Goal: Task Accomplishment & Management: Use online tool/utility

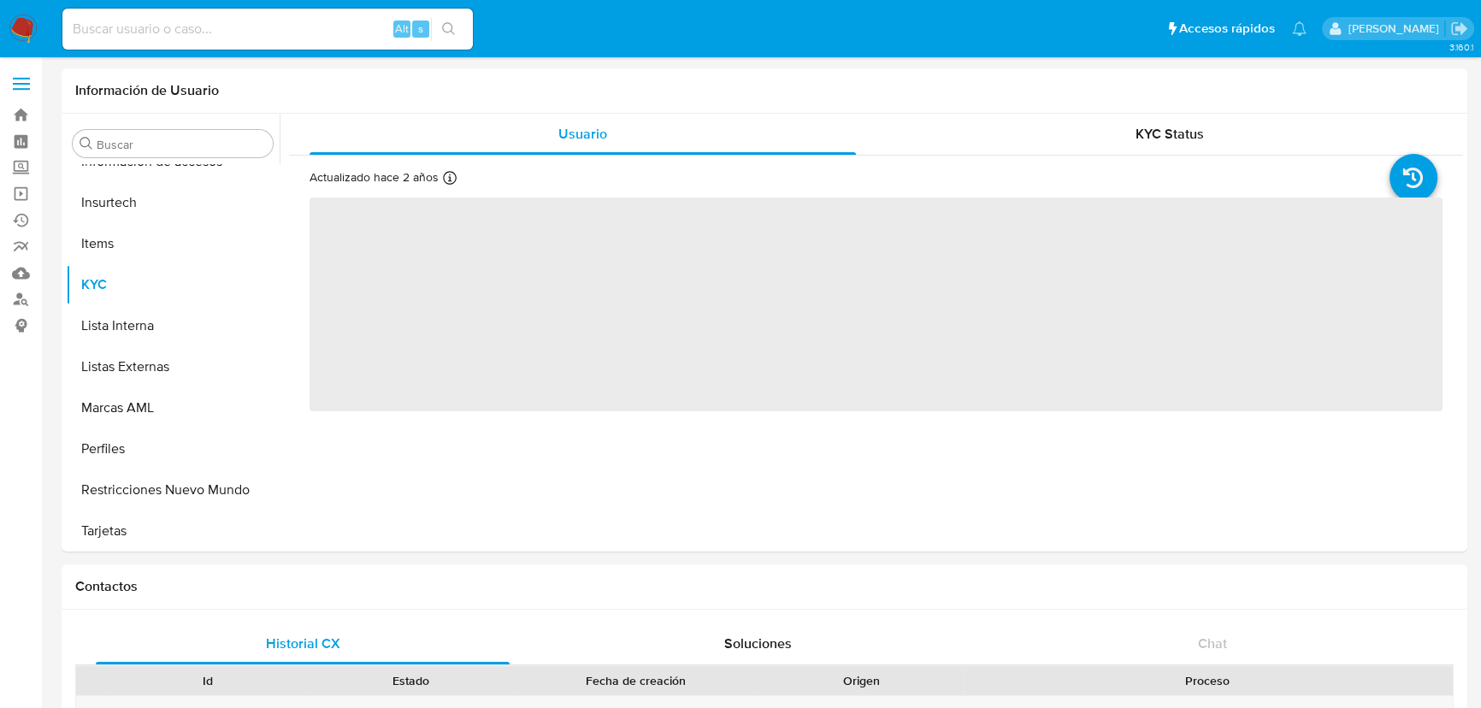
scroll to position [804, 0]
select select "10"
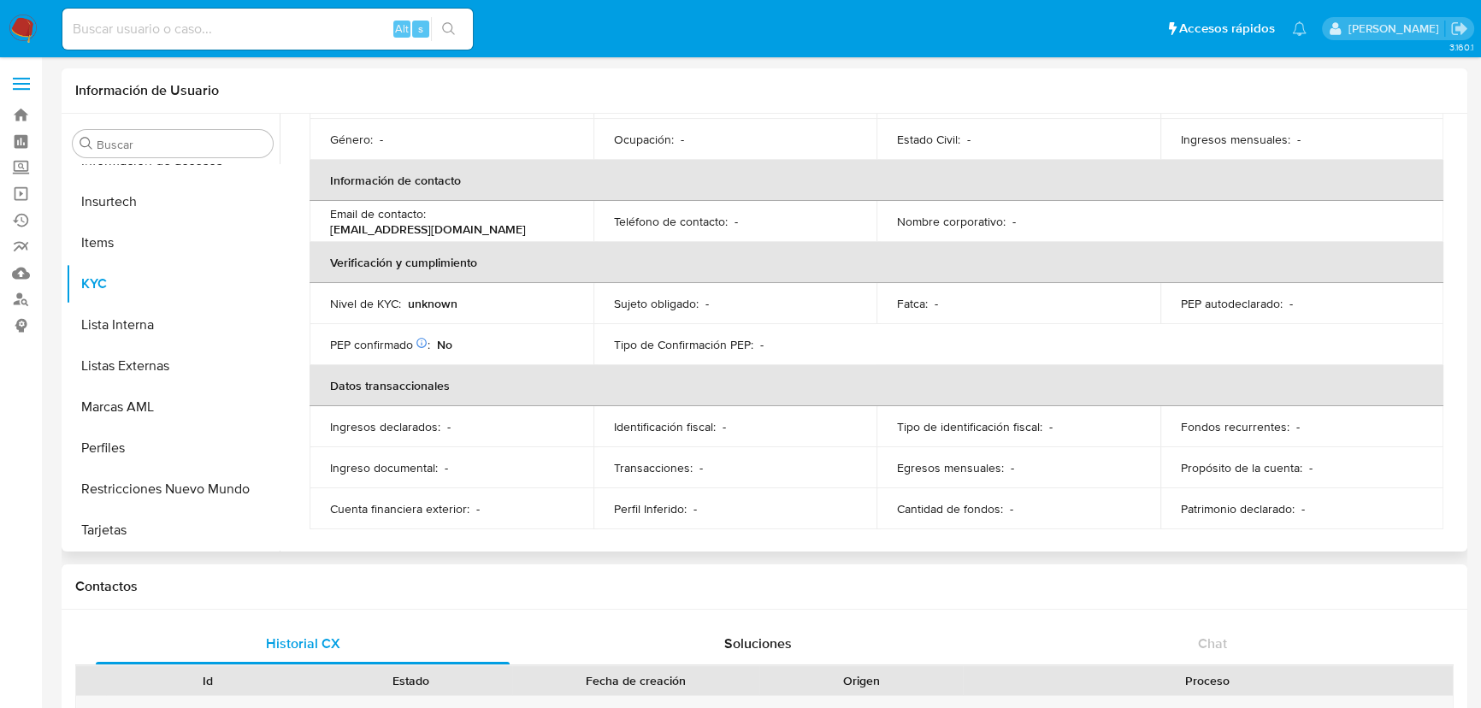
scroll to position [0, 0]
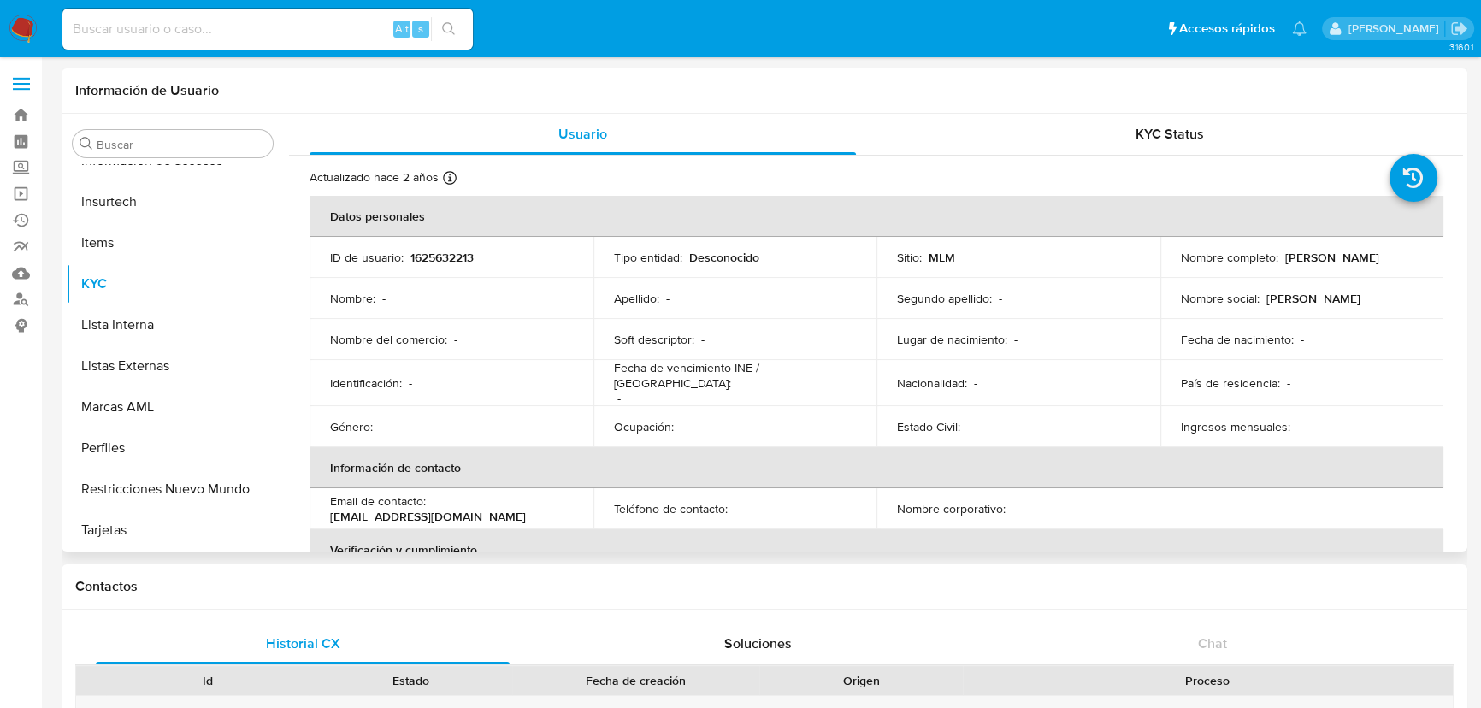
click at [426, 250] on p "1625632213" at bounding box center [441, 257] width 63 height 15
copy p "1625632213"
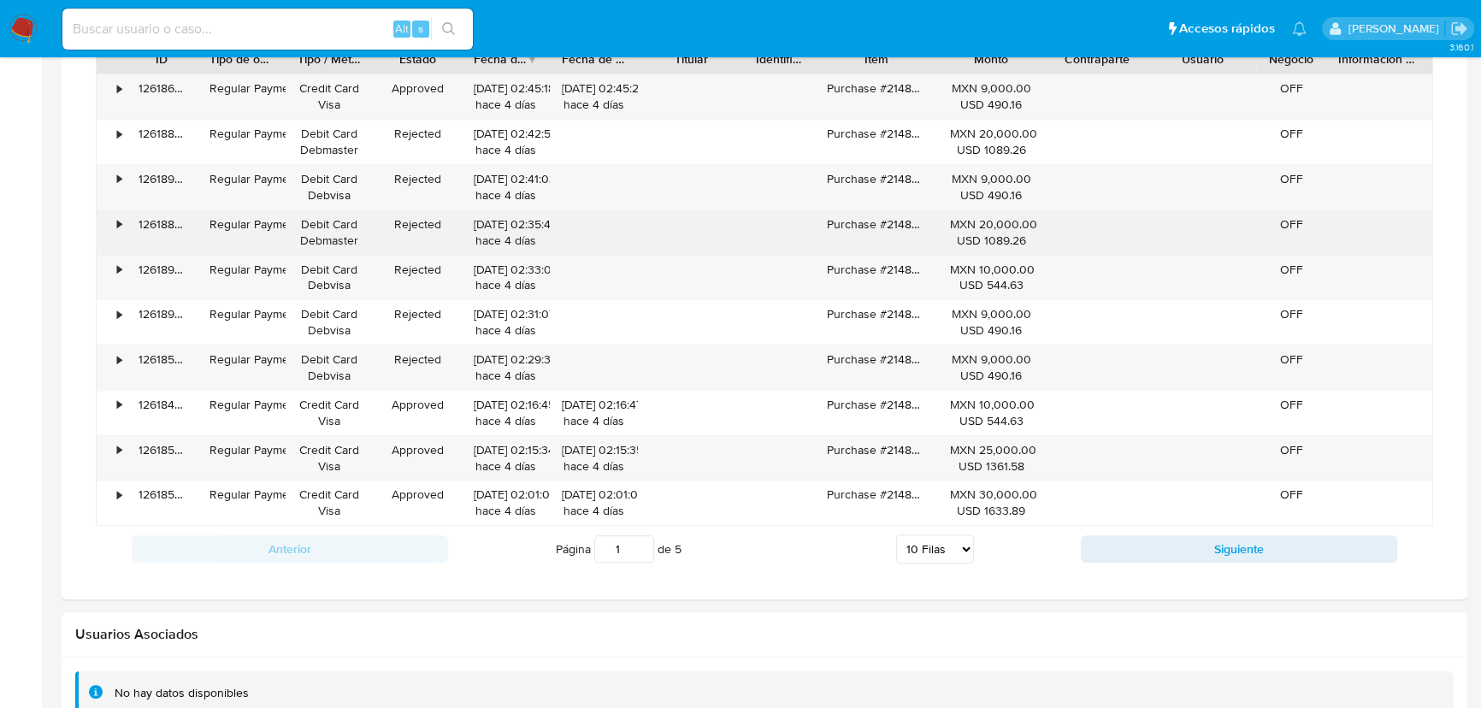
scroll to position [1150, 0]
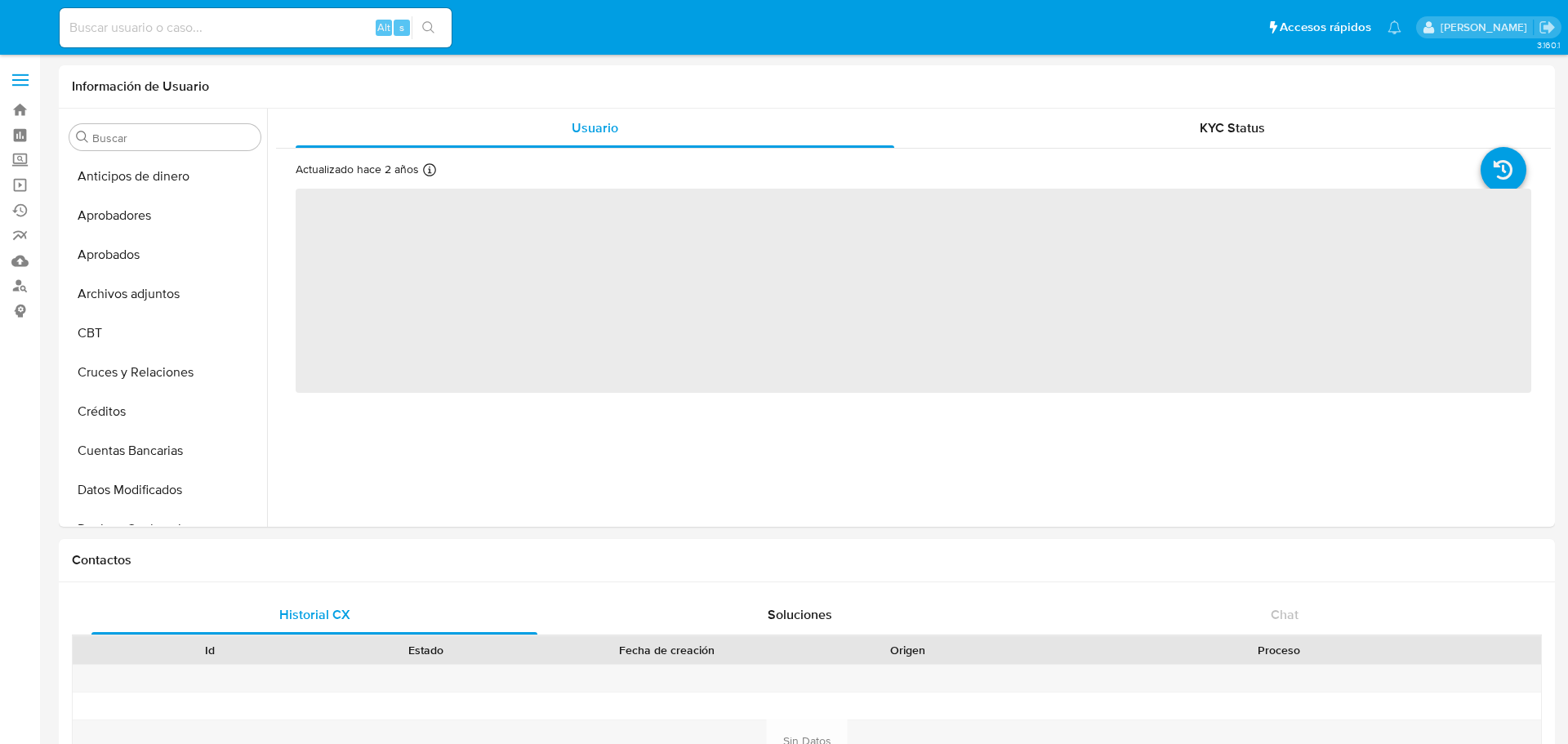
select select "10"
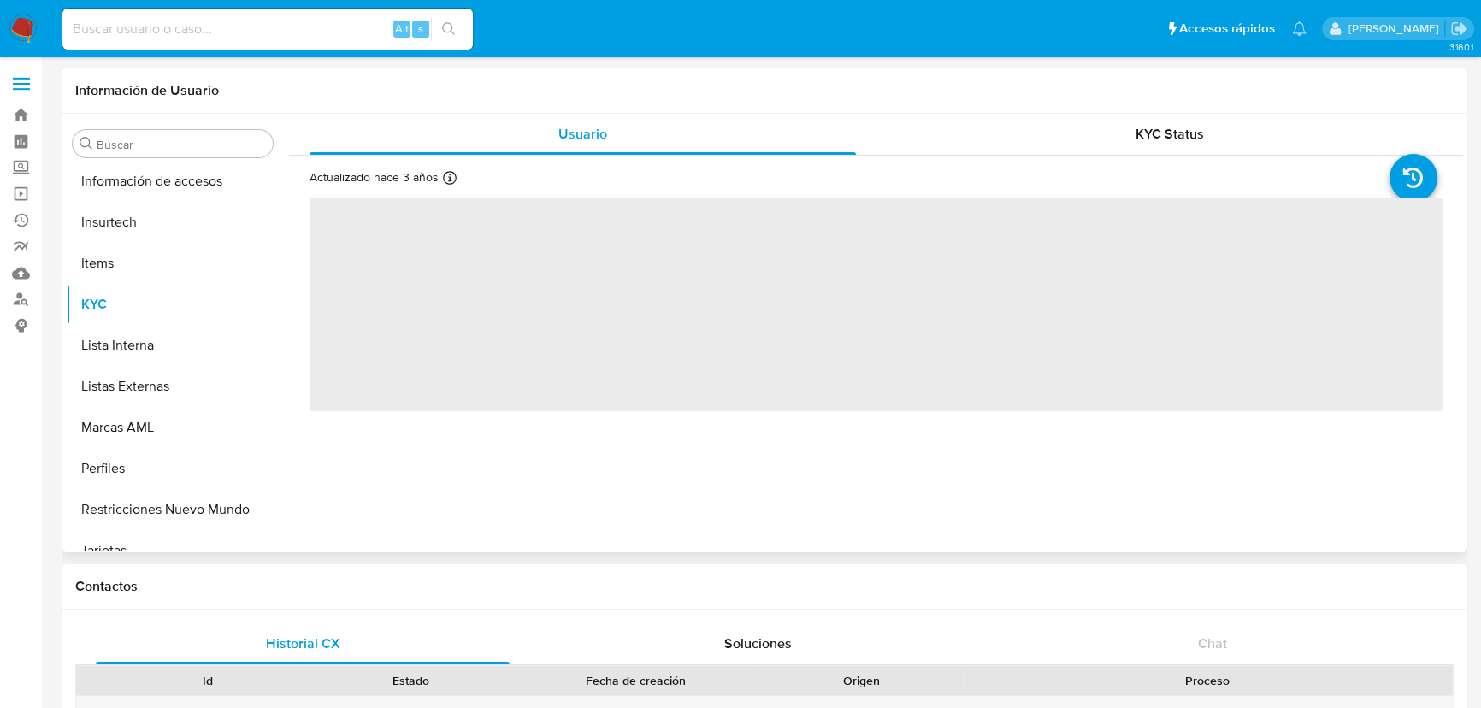
scroll to position [804, 0]
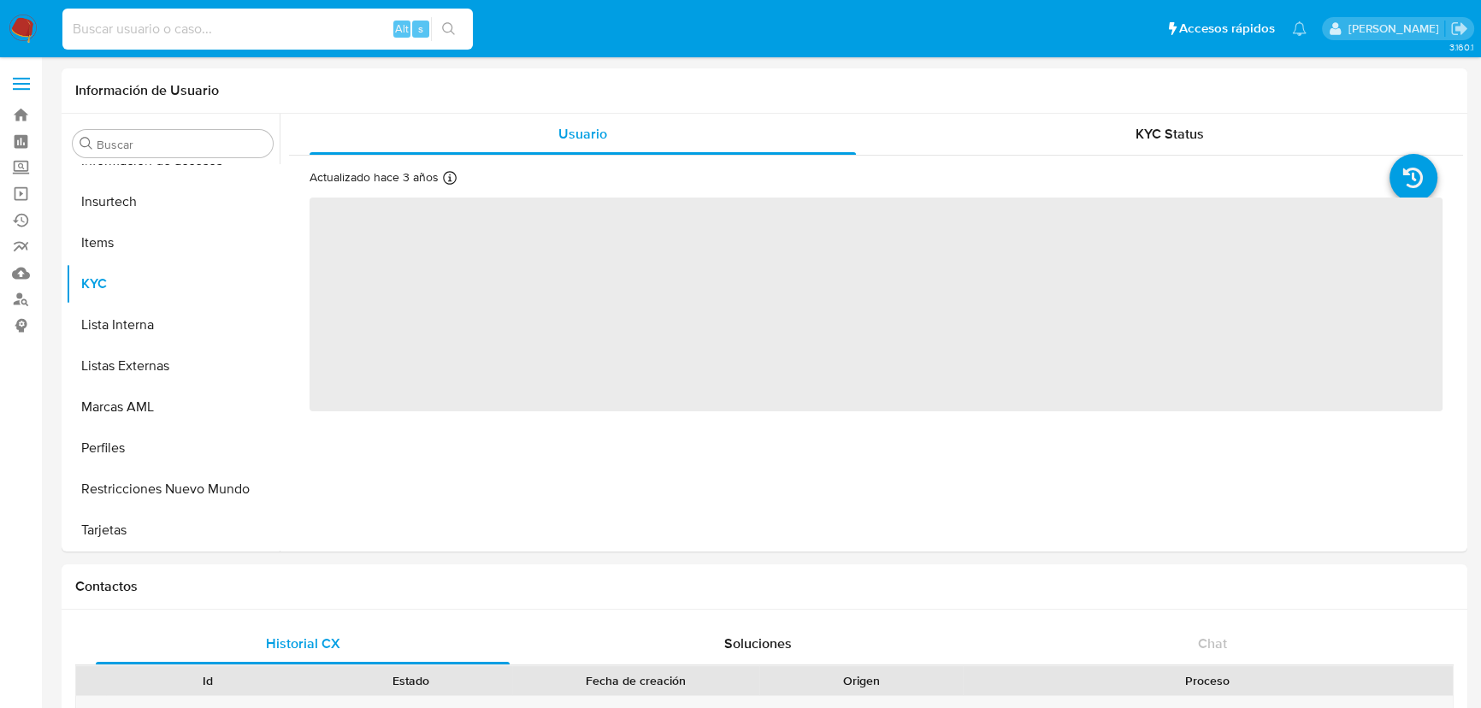
click at [160, 36] on input at bounding box center [267, 29] width 410 height 22
paste input "2361642097"
type input "2361642097"
select select "10"
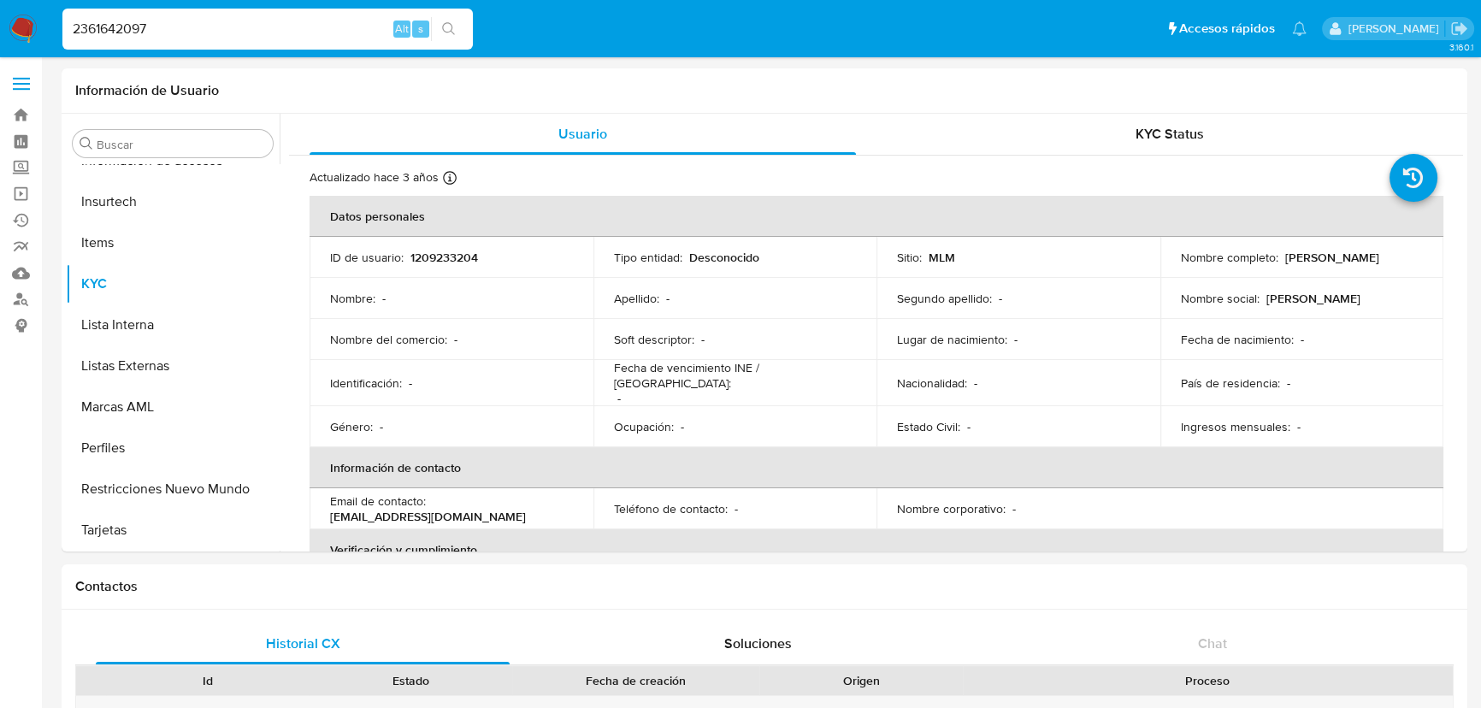
type input "2361642097"
drag, startPoint x: 463, startPoint y: 31, endPoint x: 476, endPoint y: 34, distance: 13.3
click at [463, 31] on button "search-icon" at bounding box center [448, 29] width 35 height 24
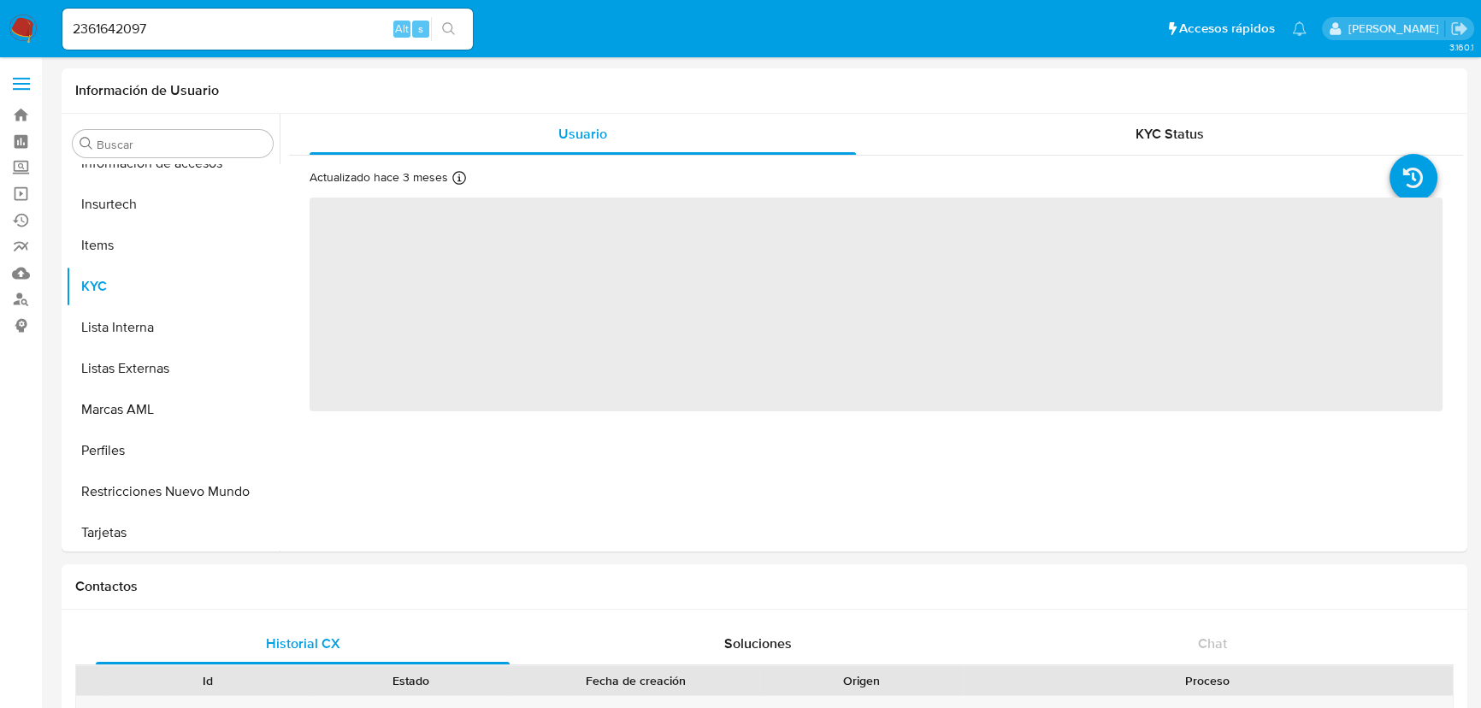
scroll to position [804, 0]
select select "10"
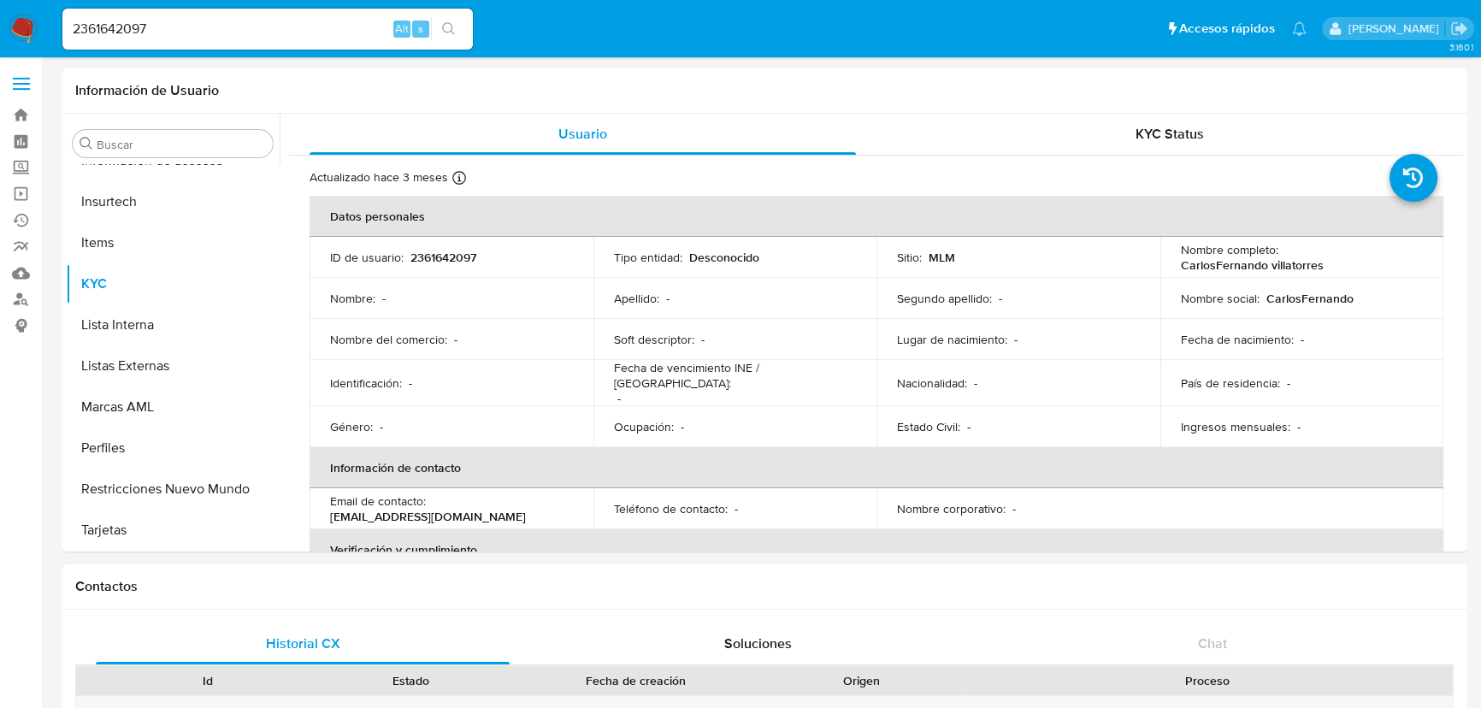
click at [145, 51] on div "2361642097 Alt s" at bounding box center [267, 29] width 410 height 48
click at [144, 30] on input "2361642097" at bounding box center [267, 29] width 410 height 22
click at [435, 21] on button "search-icon" at bounding box center [448, 29] width 35 height 24
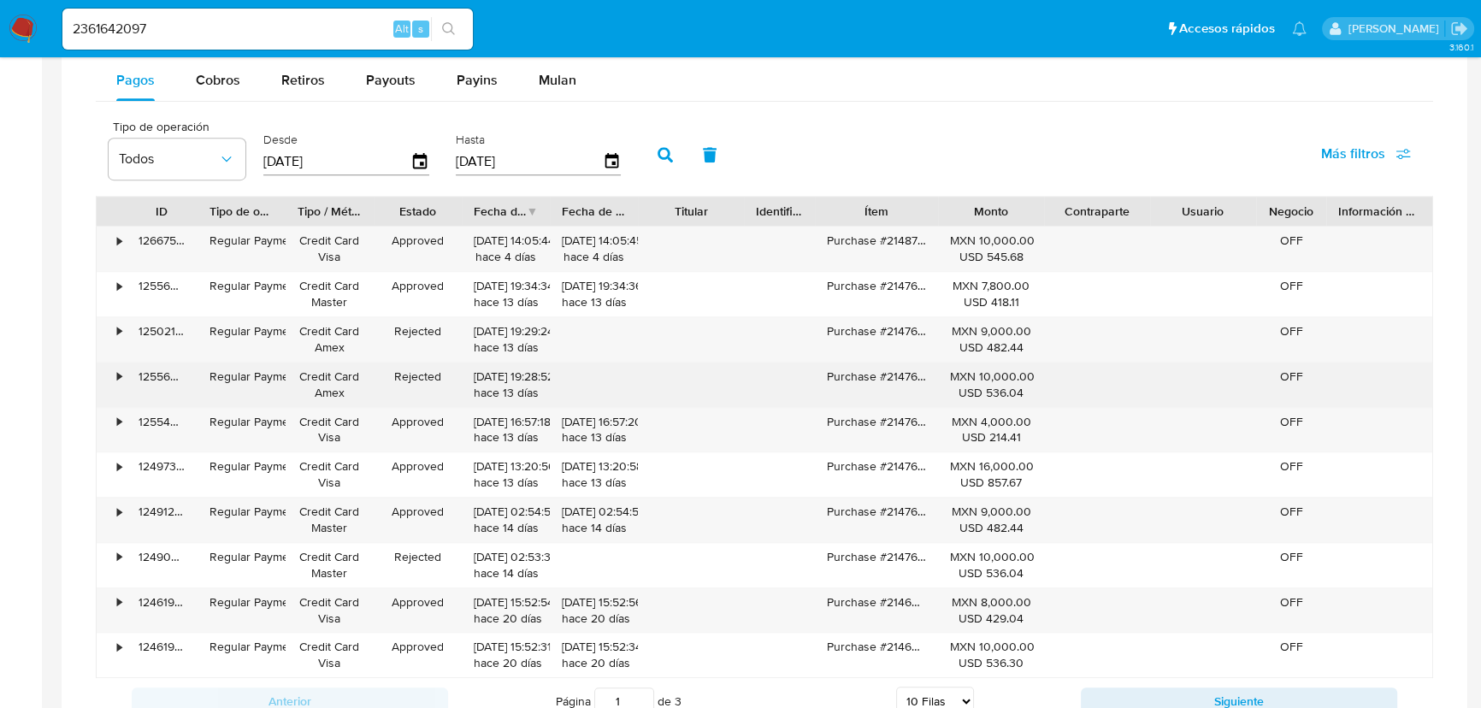
scroll to position [1010, 0]
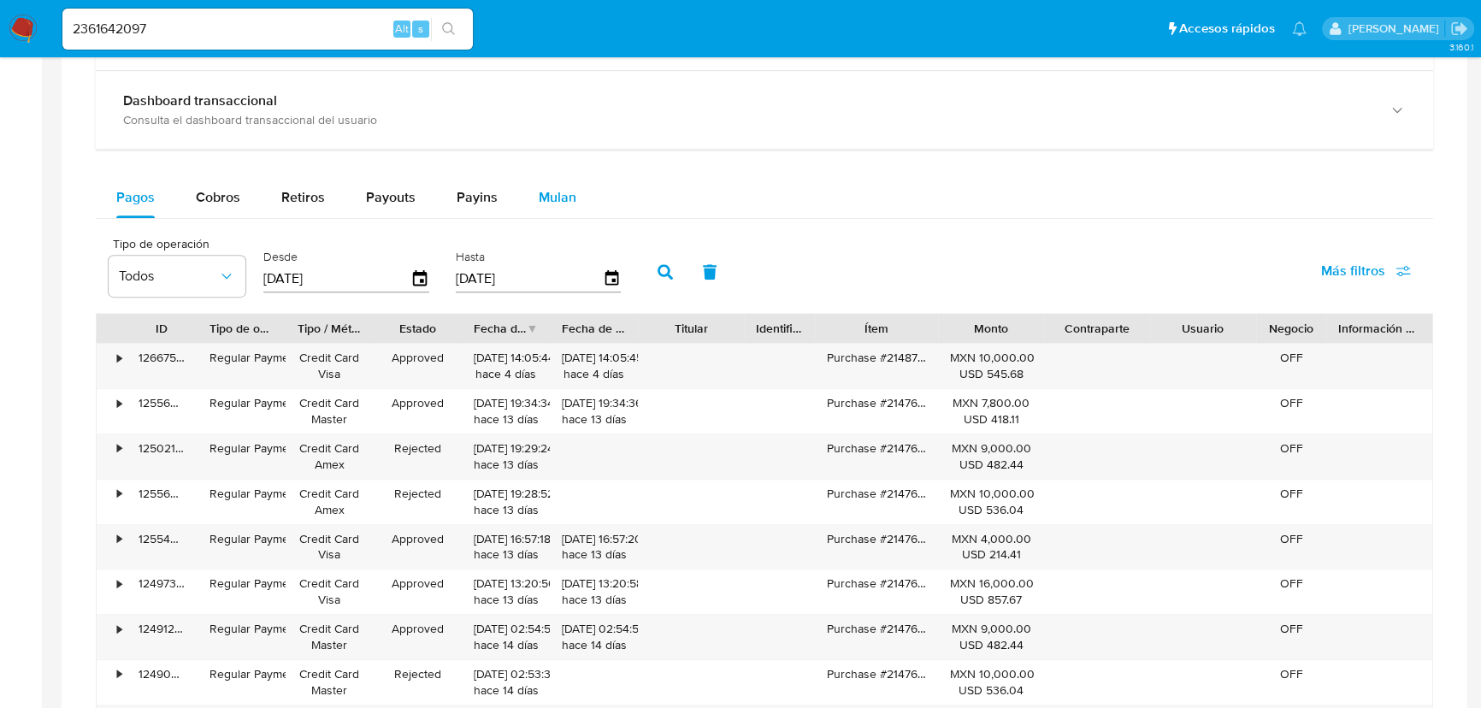
click at [544, 199] on span "Mulan" at bounding box center [558, 197] width 38 height 20
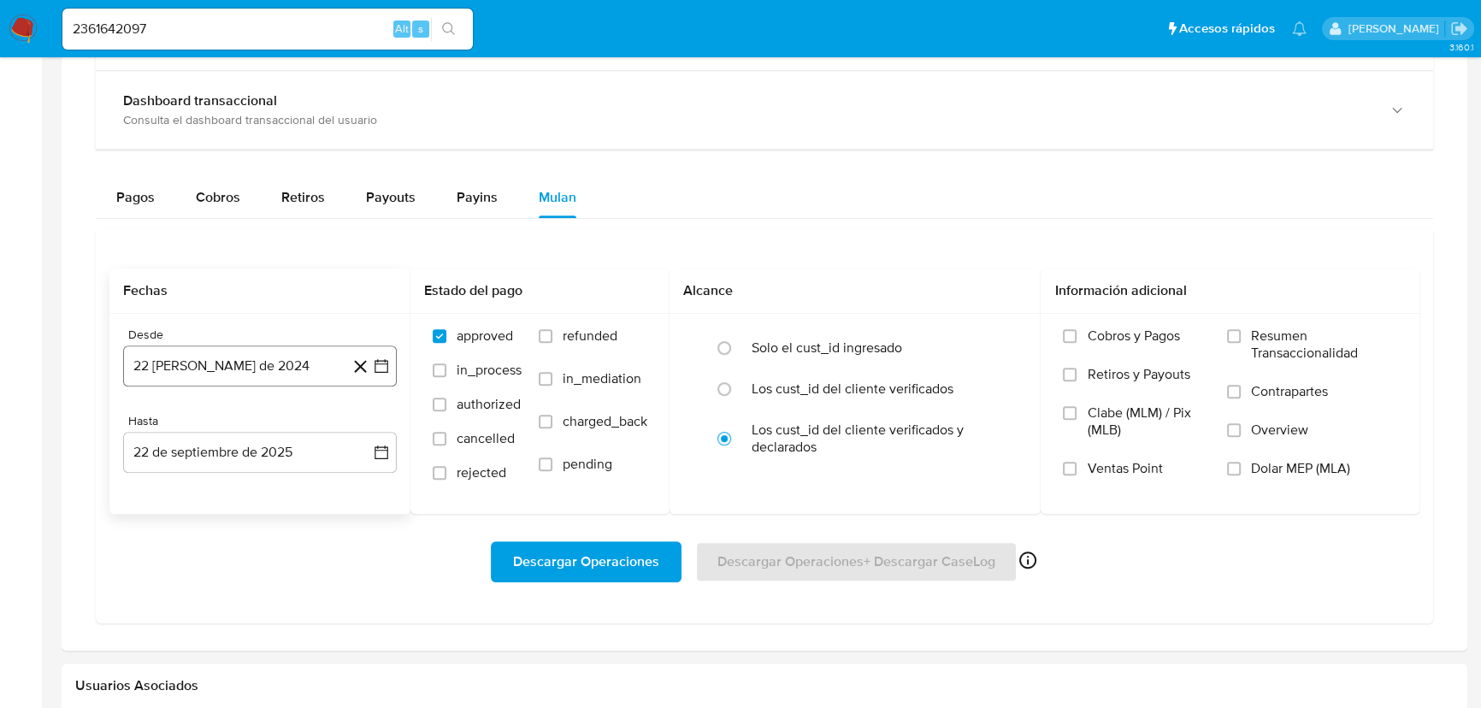
click at [380, 364] on icon "button" at bounding box center [381, 365] width 17 height 17
click at [267, 465] on th "[DEMOGRAPHIC_DATA] jueves" at bounding box center [259, 460] width 27 height 14
click at [251, 486] on button "1" at bounding box center [259, 490] width 27 height 27
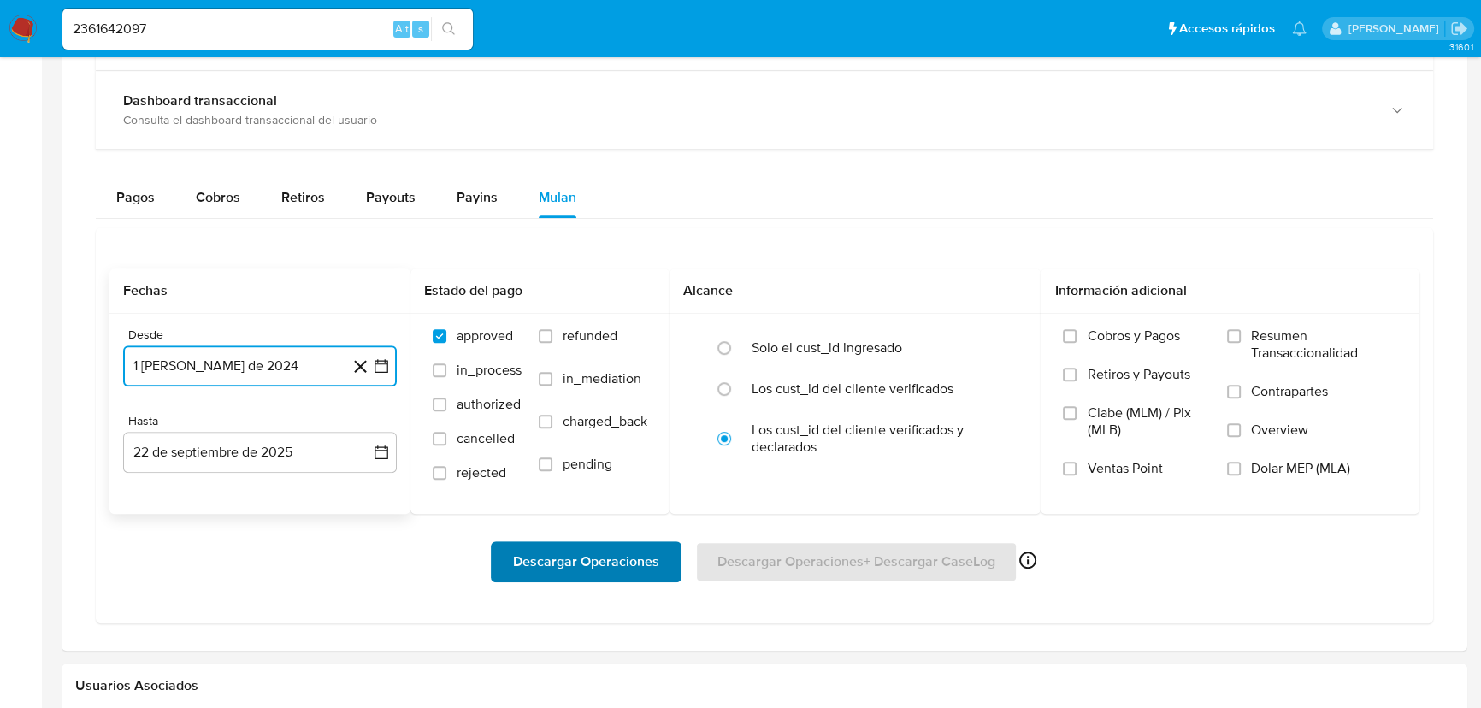
click at [557, 562] on span "Descargar Operaciones" at bounding box center [586, 562] width 146 height 38
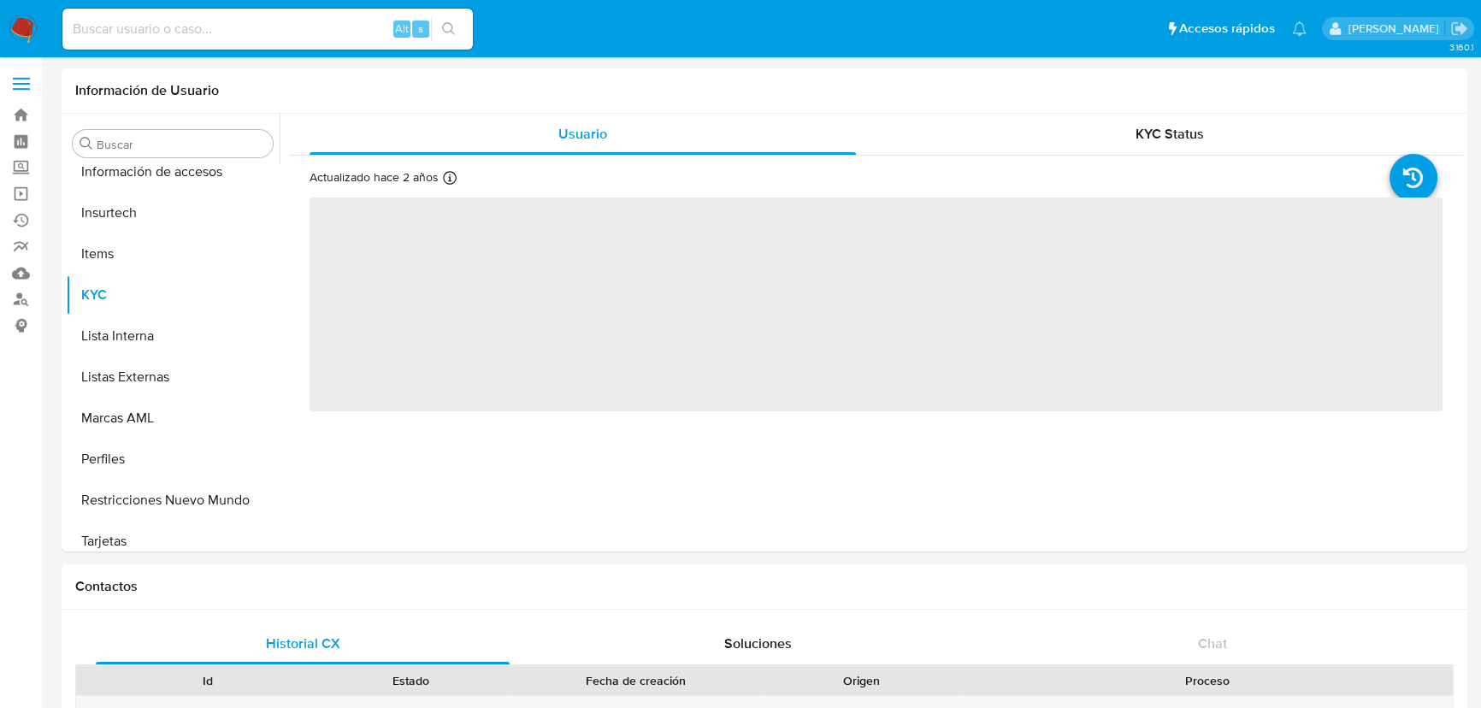
scroll to position [804, 0]
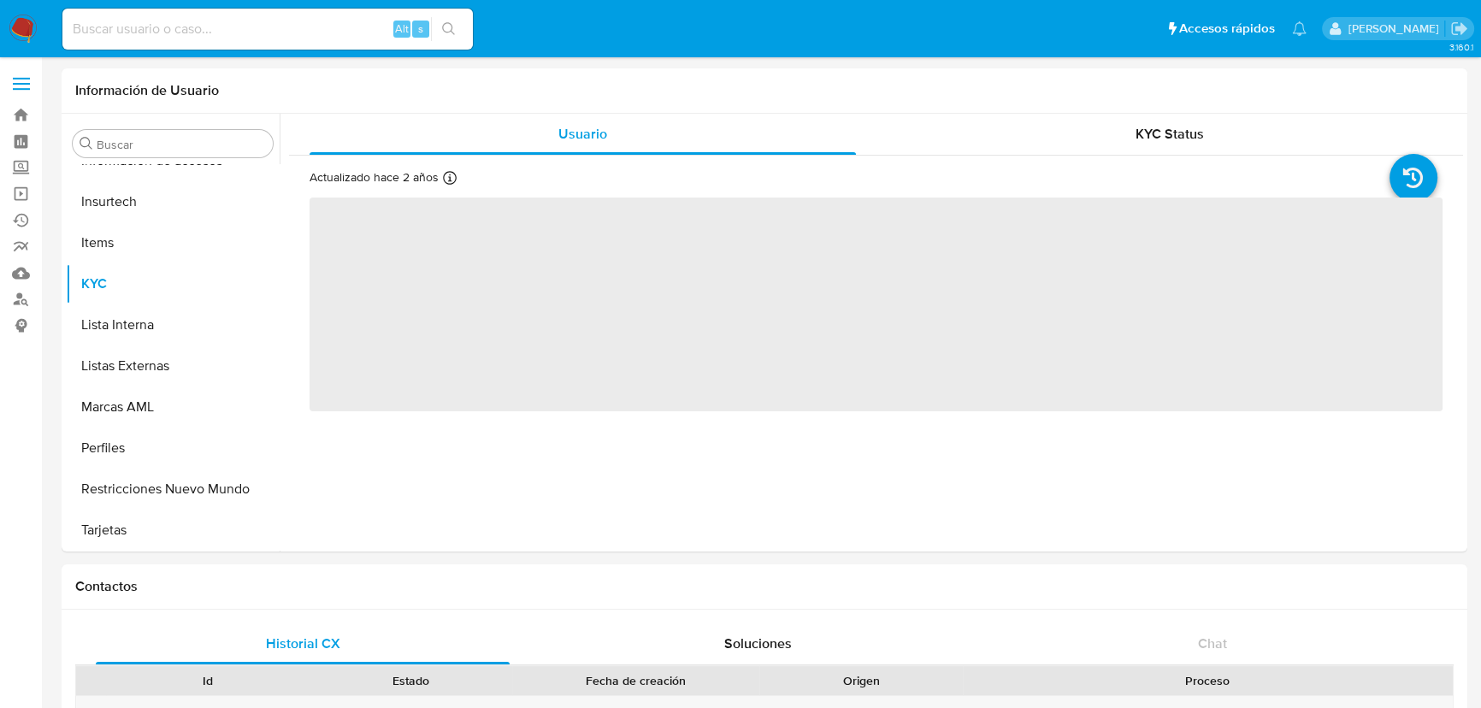
select select "10"
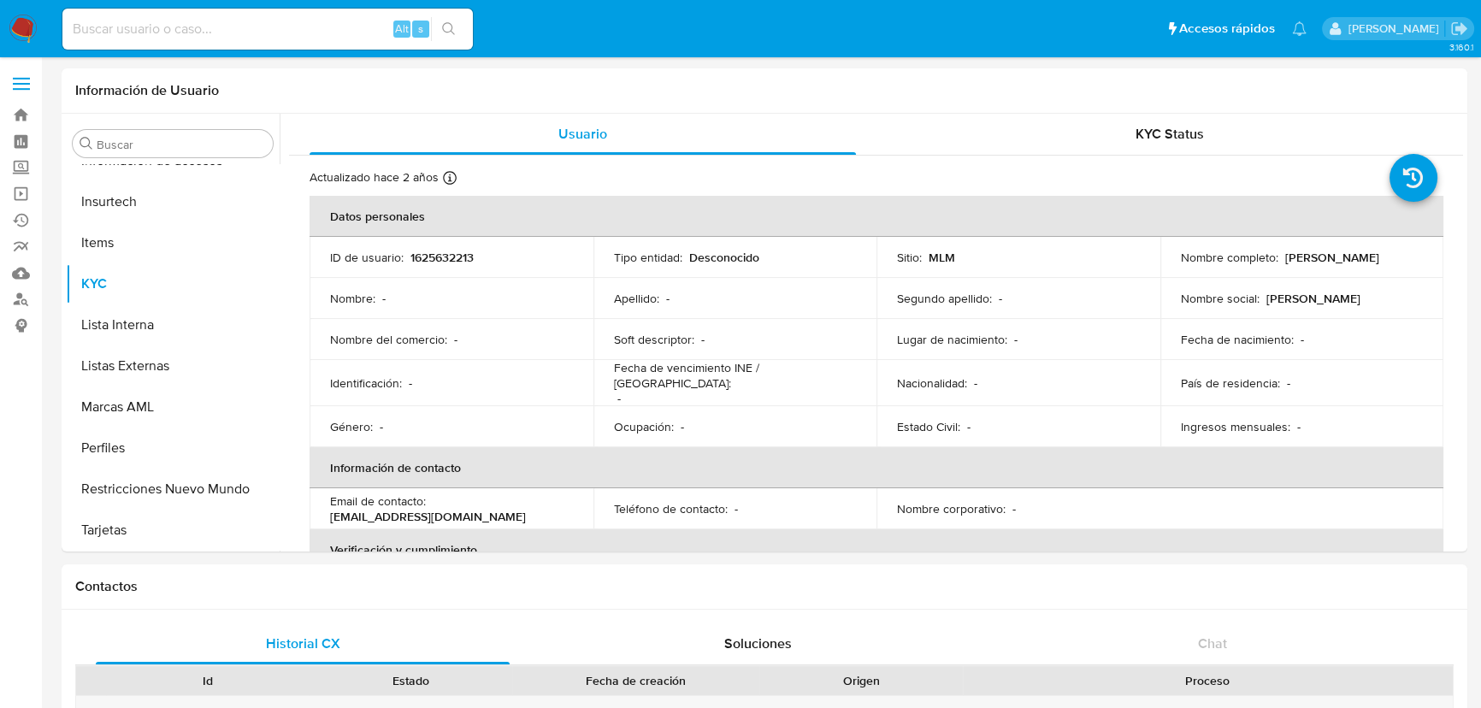
click at [163, 33] on input at bounding box center [267, 29] width 410 height 22
paste input "2361642097"
type input "2361642097"
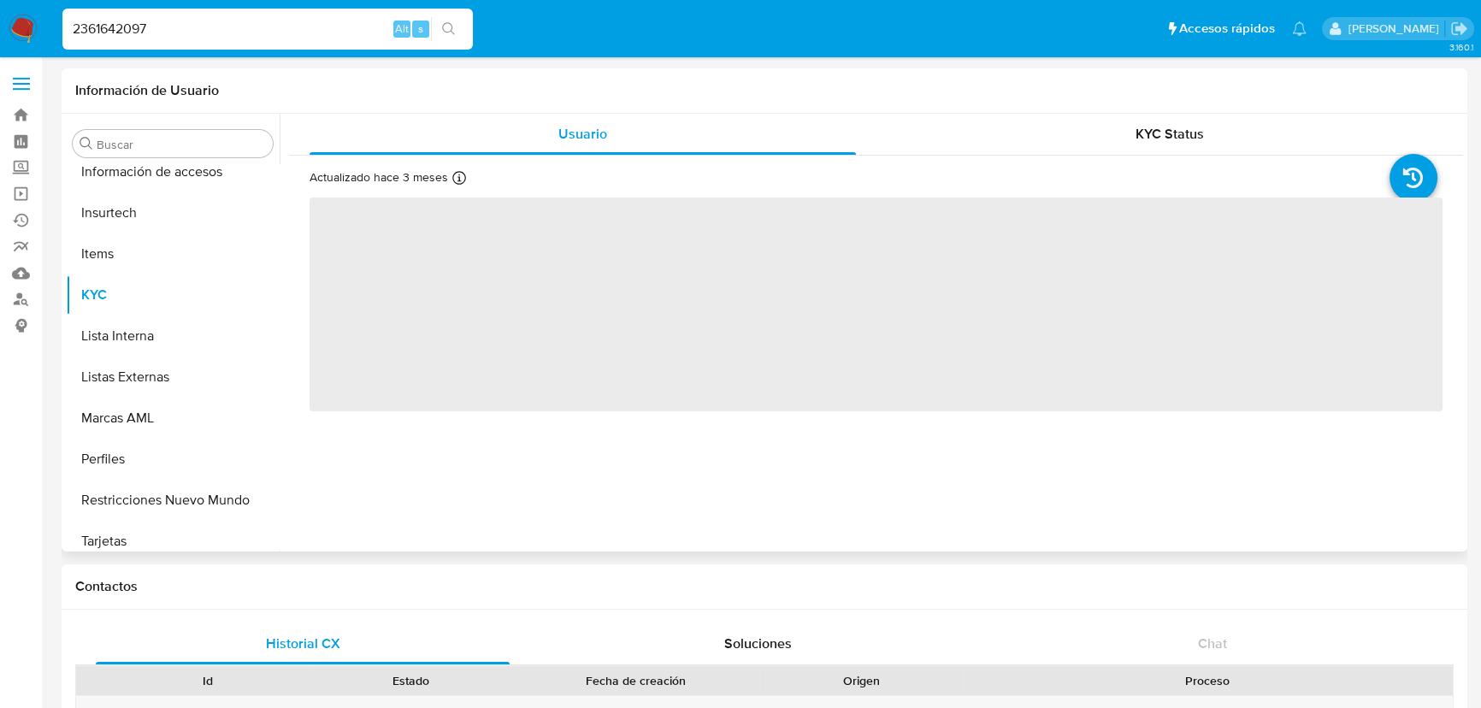
scroll to position [804, 0]
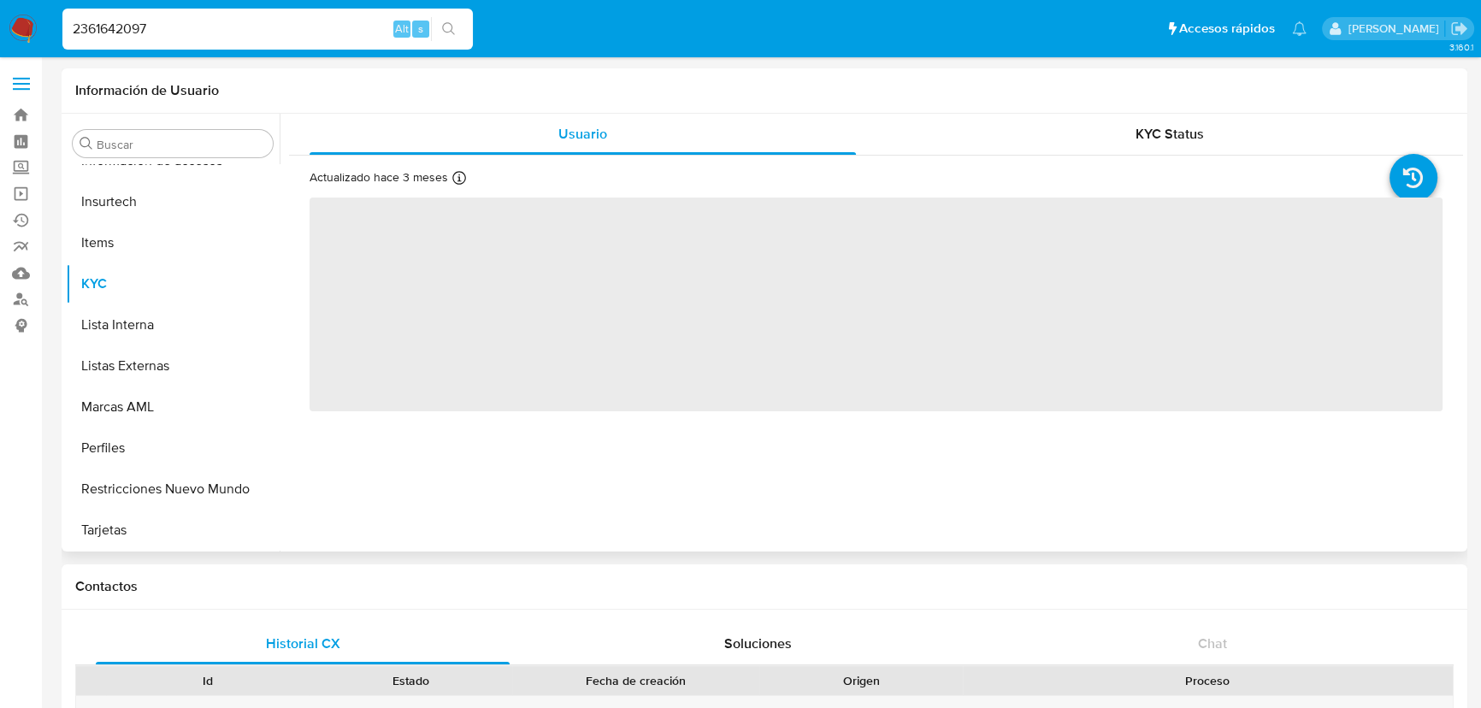
select select "10"
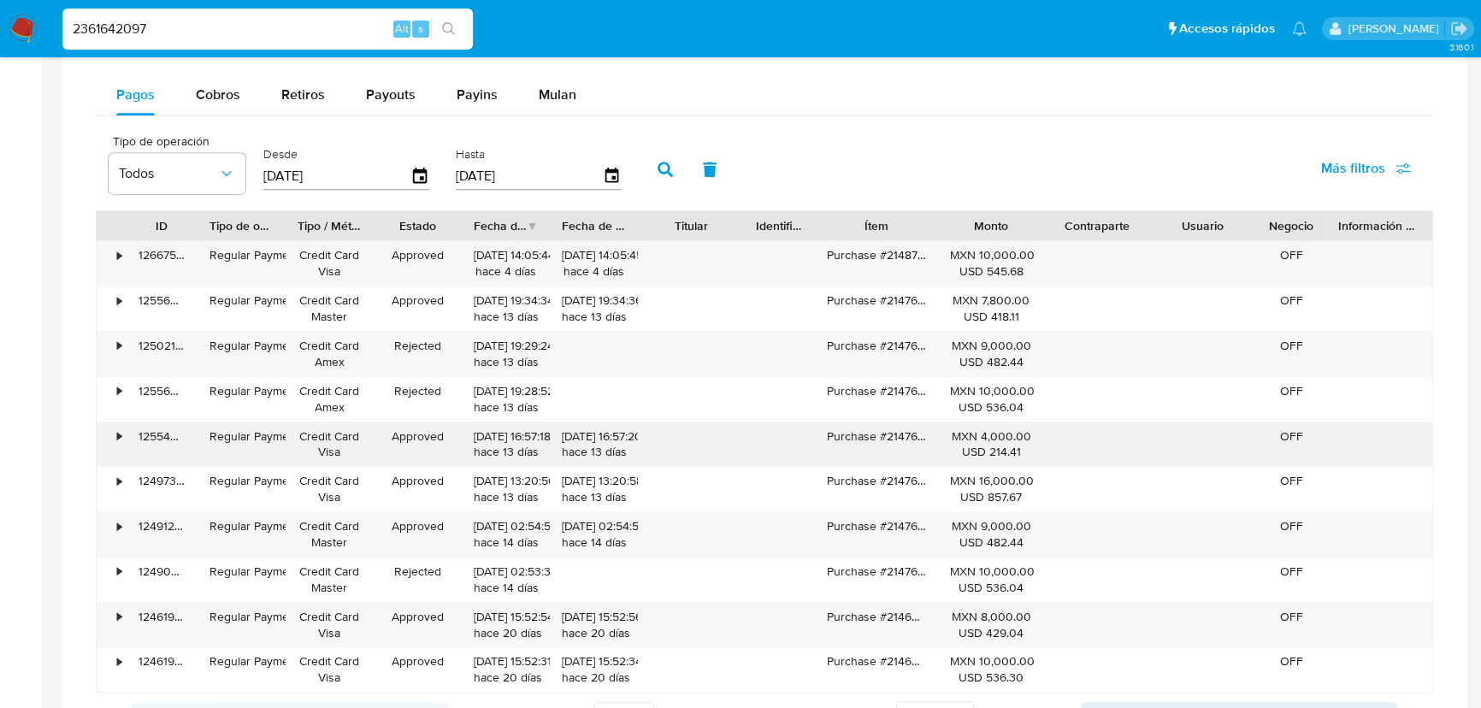
scroll to position [994, 0]
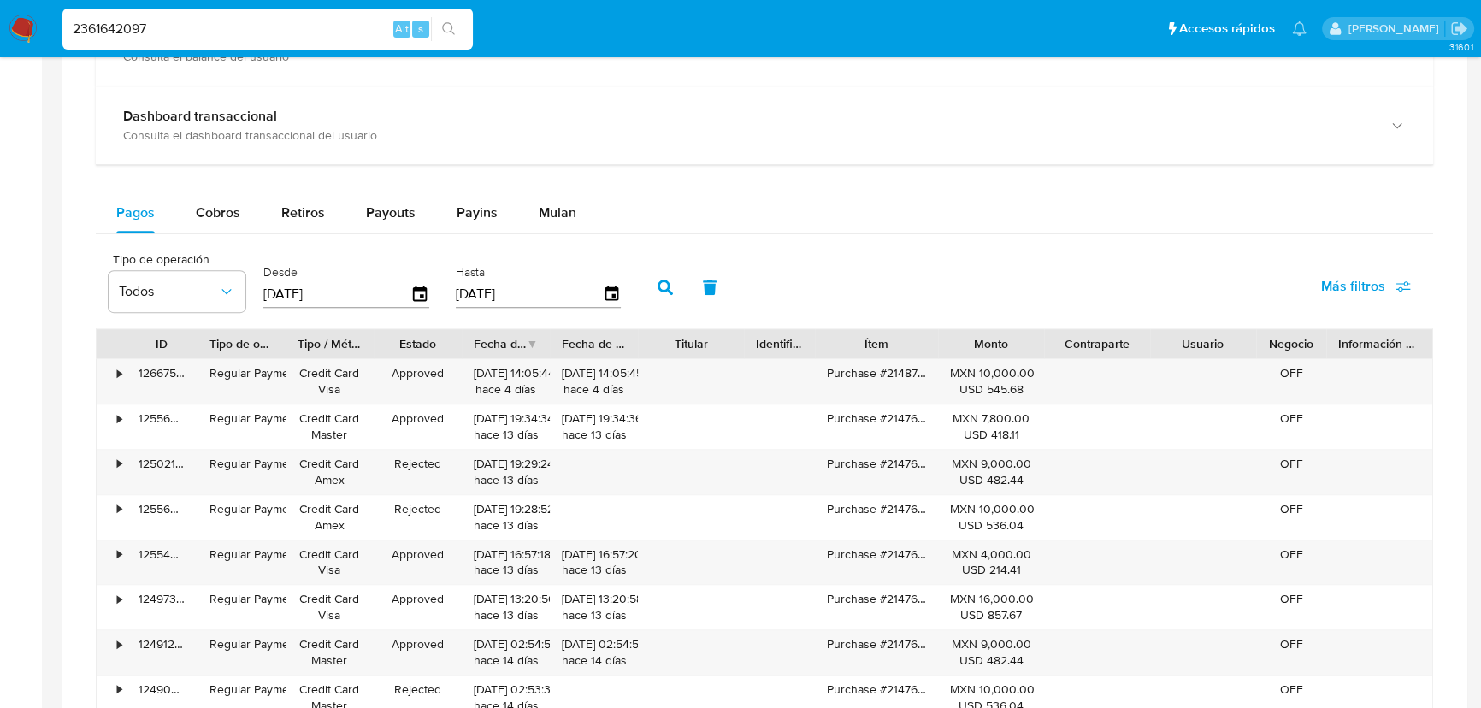
drag, startPoint x: 545, startPoint y: 209, endPoint x: 504, endPoint y: 235, distance: 49.6
click at [545, 207] on span "Mulan" at bounding box center [558, 213] width 38 height 20
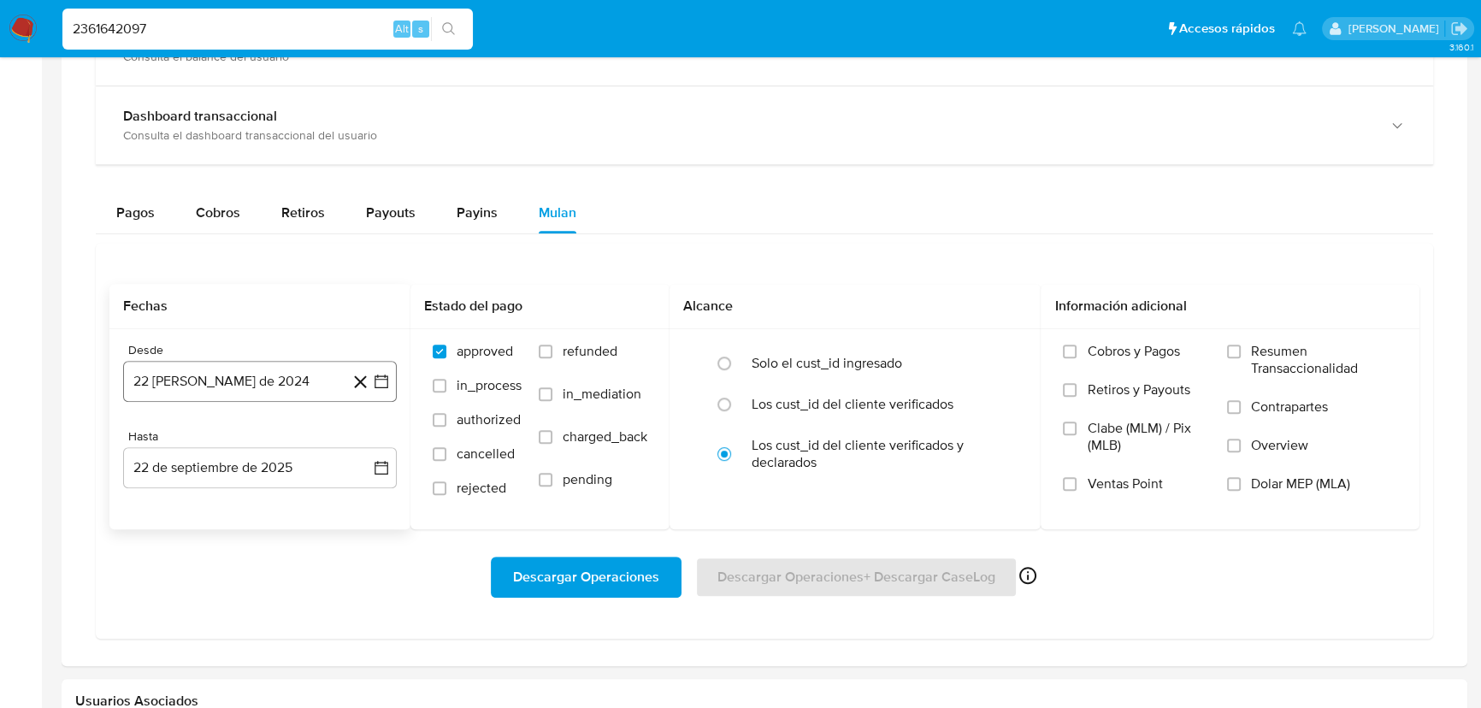
click at [374, 379] on icon "button" at bounding box center [381, 382] width 14 height 14
click at [264, 504] on button "1" at bounding box center [259, 505] width 27 height 27
click at [1240, 447] on label "Overview" at bounding box center [1312, 456] width 170 height 38
click at [1240, 447] on input "Overview" at bounding box center [1234, 446] width 14 height 14
click at [1234, 348] on input "Resumen Transaccionalidad" at bounding box center [1234, 352] width 14 height 14
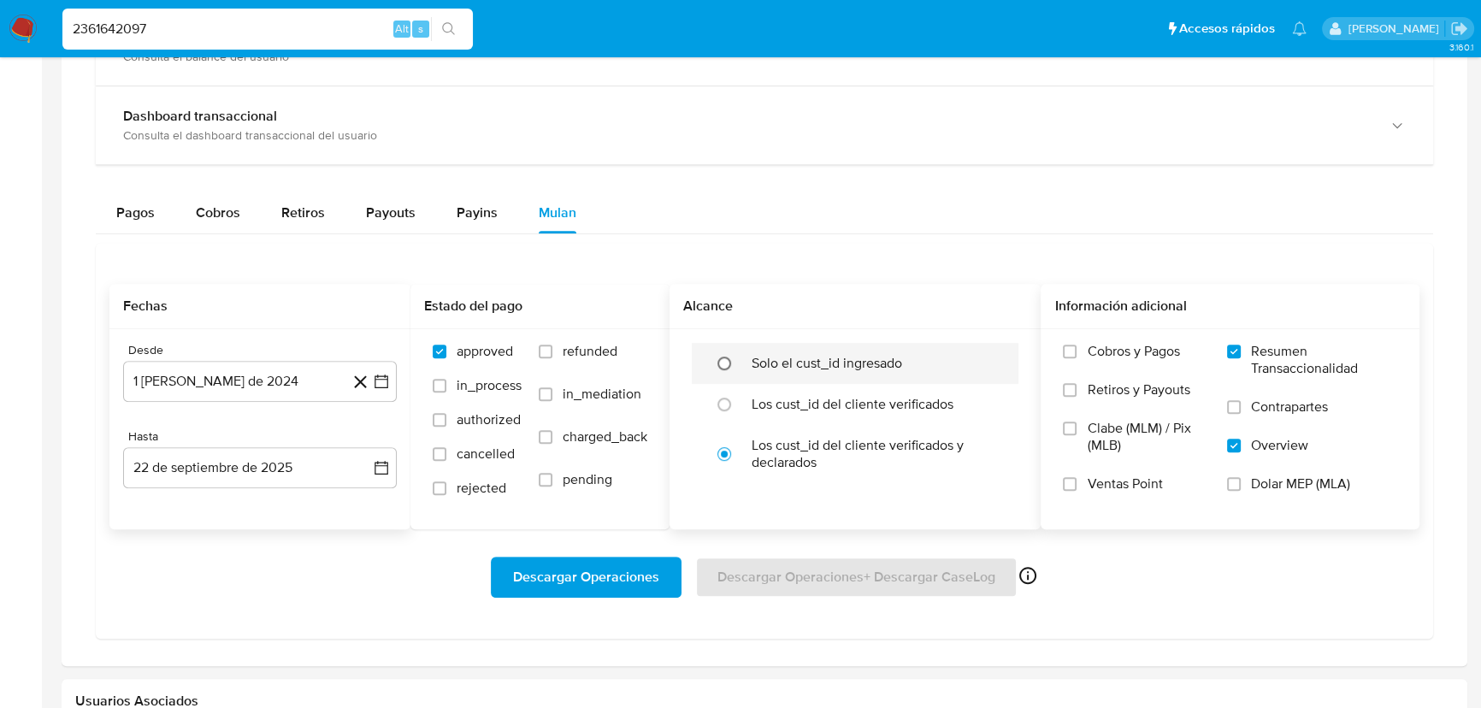
click at [732, 359] on input "radio" at bounding box center [723, 363] width 27 height 27
radio input "true"
click at [449, 484] on label "rejected" at bounding box center [477, 497] width 89 height 34
click at [446, 484] on input "rejected" at bounding box center [440, 488] width 14 height 14
checkbox input "true"
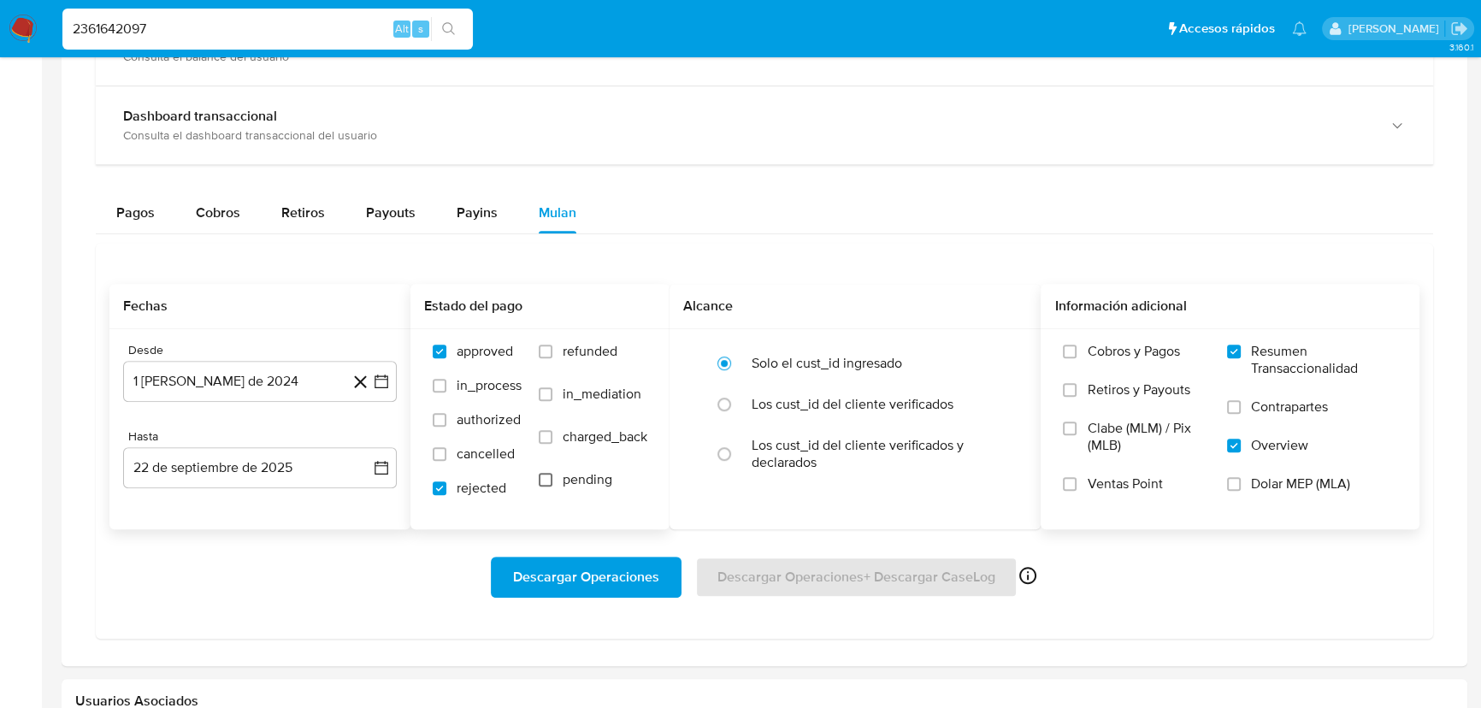
click at [545, 480] on input "pending" at bounding box center [546, 480] width 14 height 14
click at [546, 480] on input "pending" at bounding box center [546, 480] width 14 height 14
click at [543, 478] on input "pending" at bounding box center [546, 480] width 14 height 14
checkbox input "true"
click at [440, 480] on label "rejected" at bounding box center [477, 497] width 89 height 34
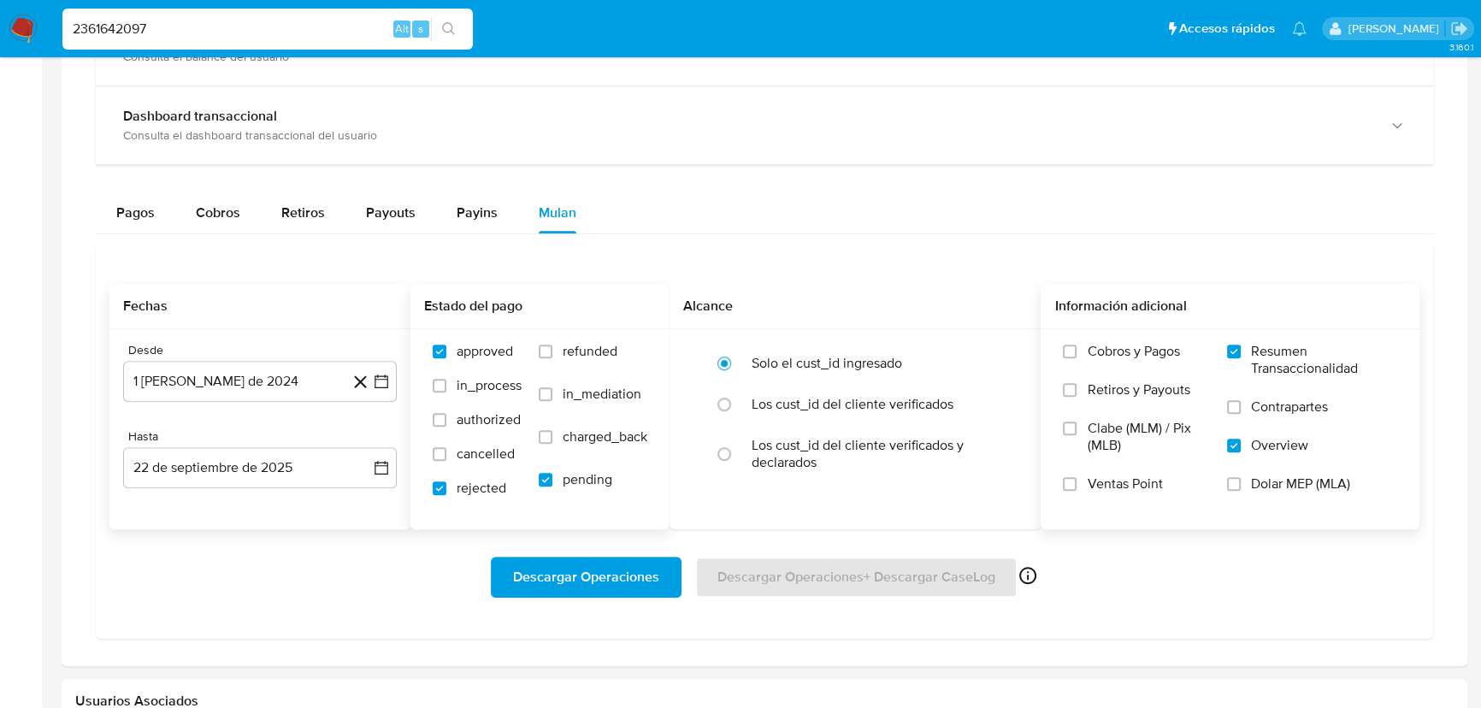
click at [440, 481] on input "rejected" at bounding box center [440, 488] width 14 height 14
checkbox input "false"
click at [548, 481] on input "pending" at bounding box center [546, 480] width 14 height 14
checkbox input "false"
click at [455, 489] on label "rejected" at bounding box center [477, 497] width 89 height 34
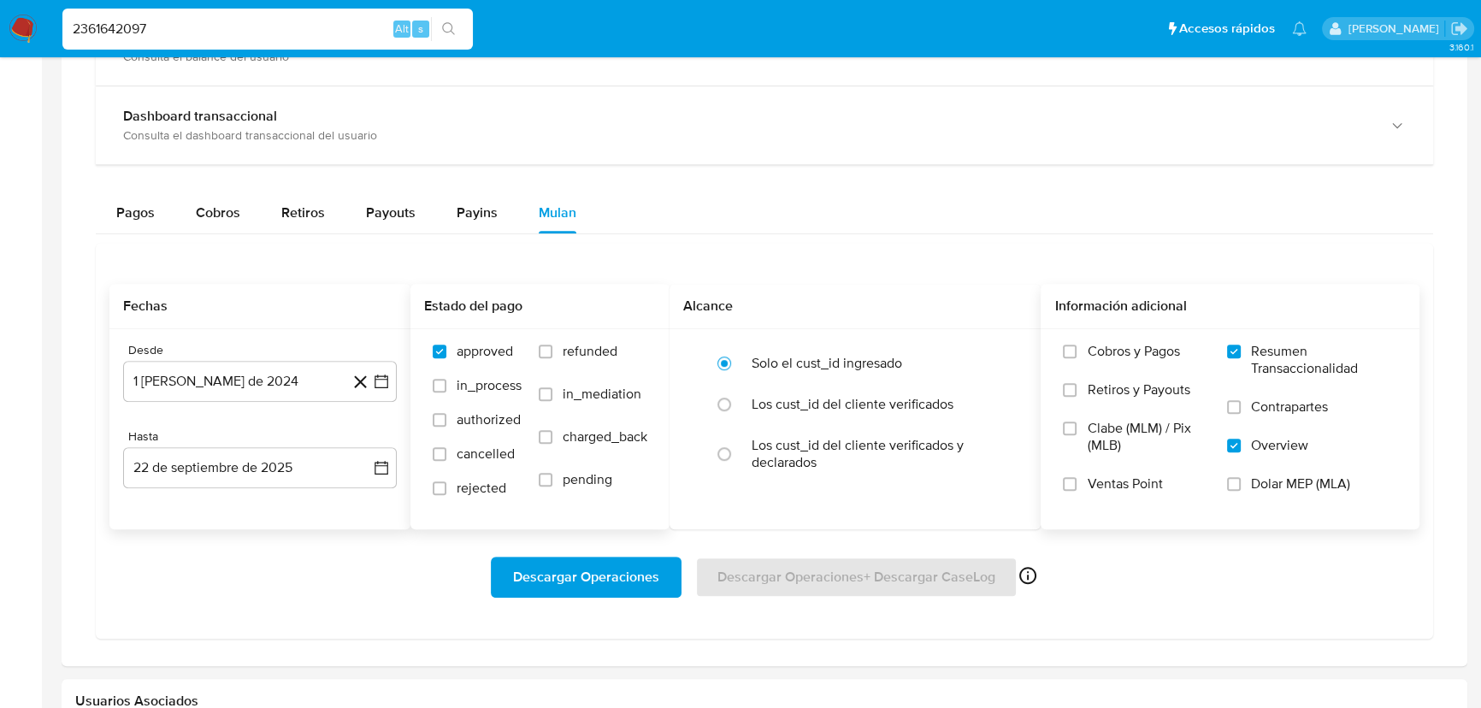
click at [446, 489] on input "rejected" at bounding box center [440, 488] width 14 height 14
checkbox input "true"
click at [537, 481] on div "approved in_process authorized cancelled rejected refunded in_mediation charged…" at bounding box center [540, 428] width 232 height 171
click at [547, 480] on input "pending" at bounding box center [546, 480] width 14 height 14
checkbox input "true"
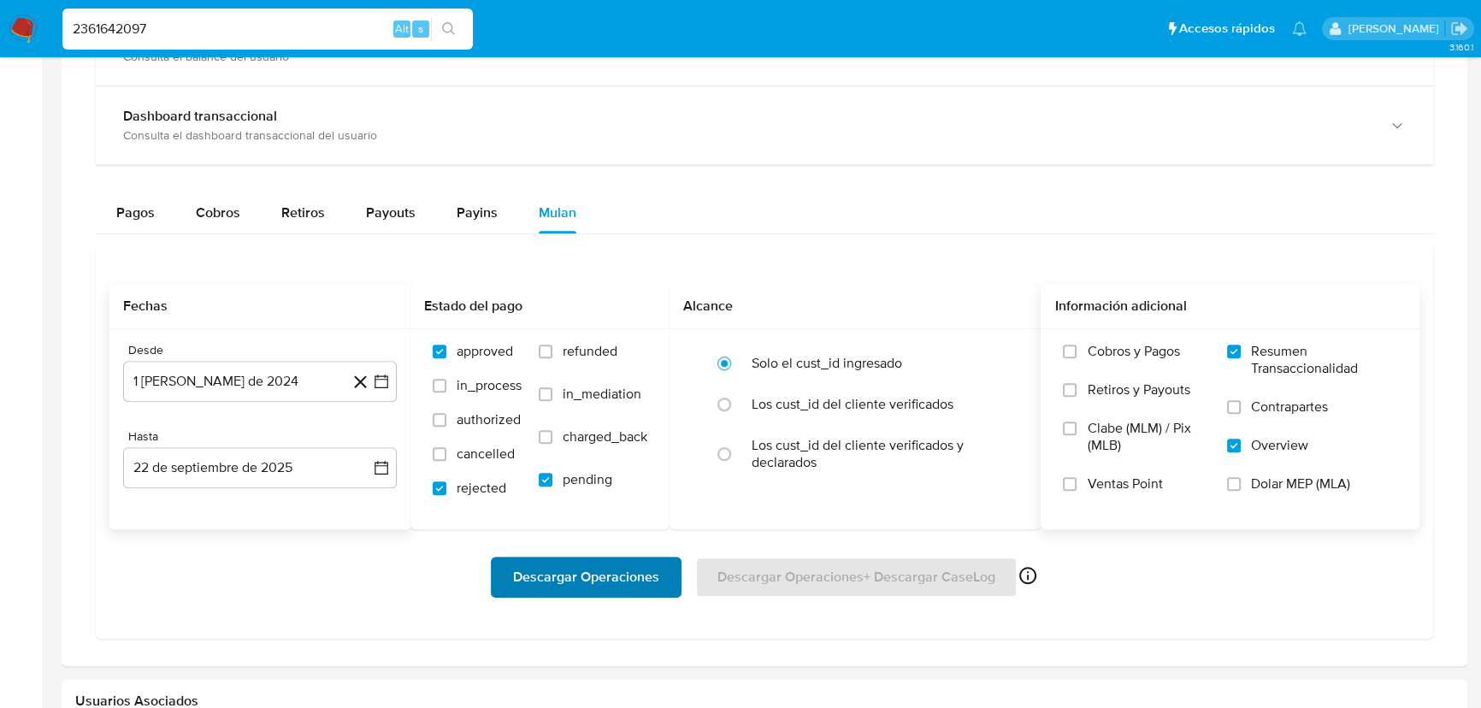
click at [623, 571] on span "Descargar Operaciones" at bounding box center [586, 577] width 146 height 38
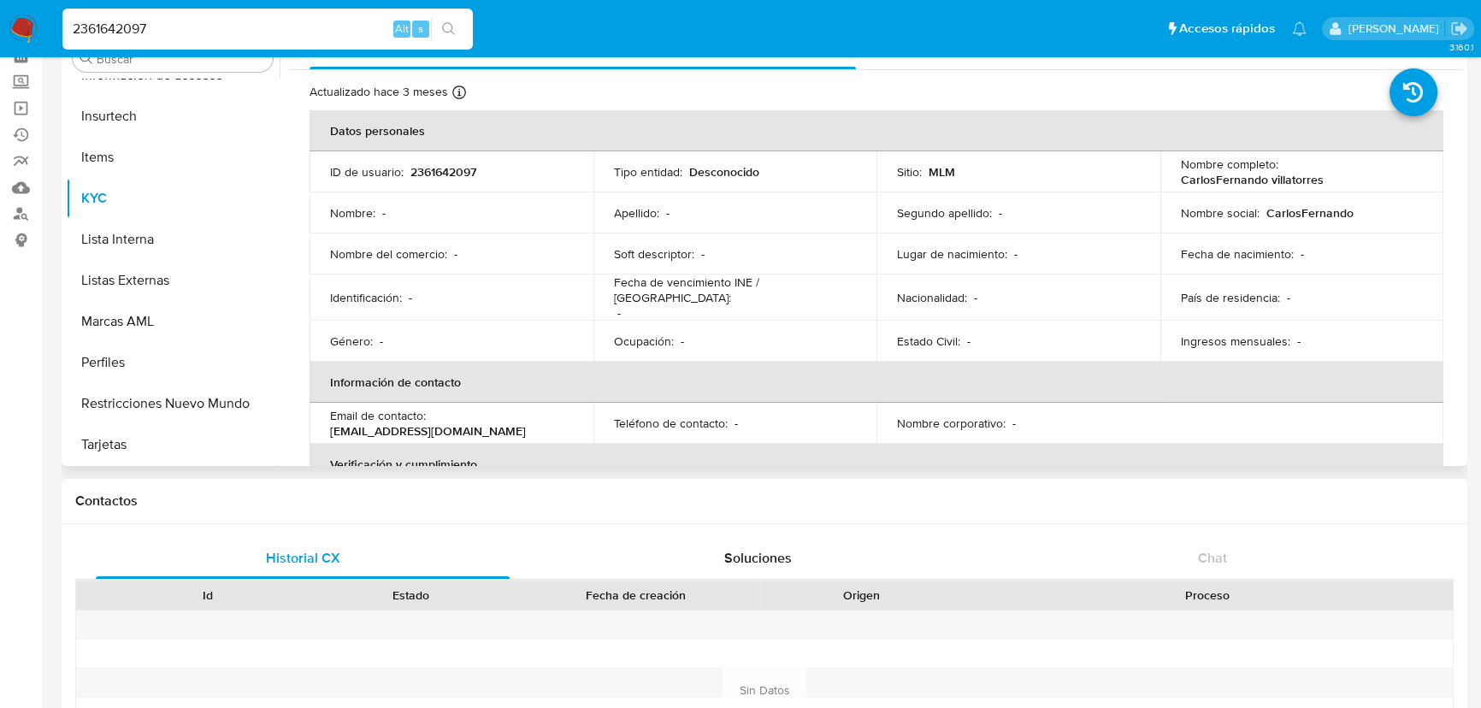
scroll to position [0, 0]
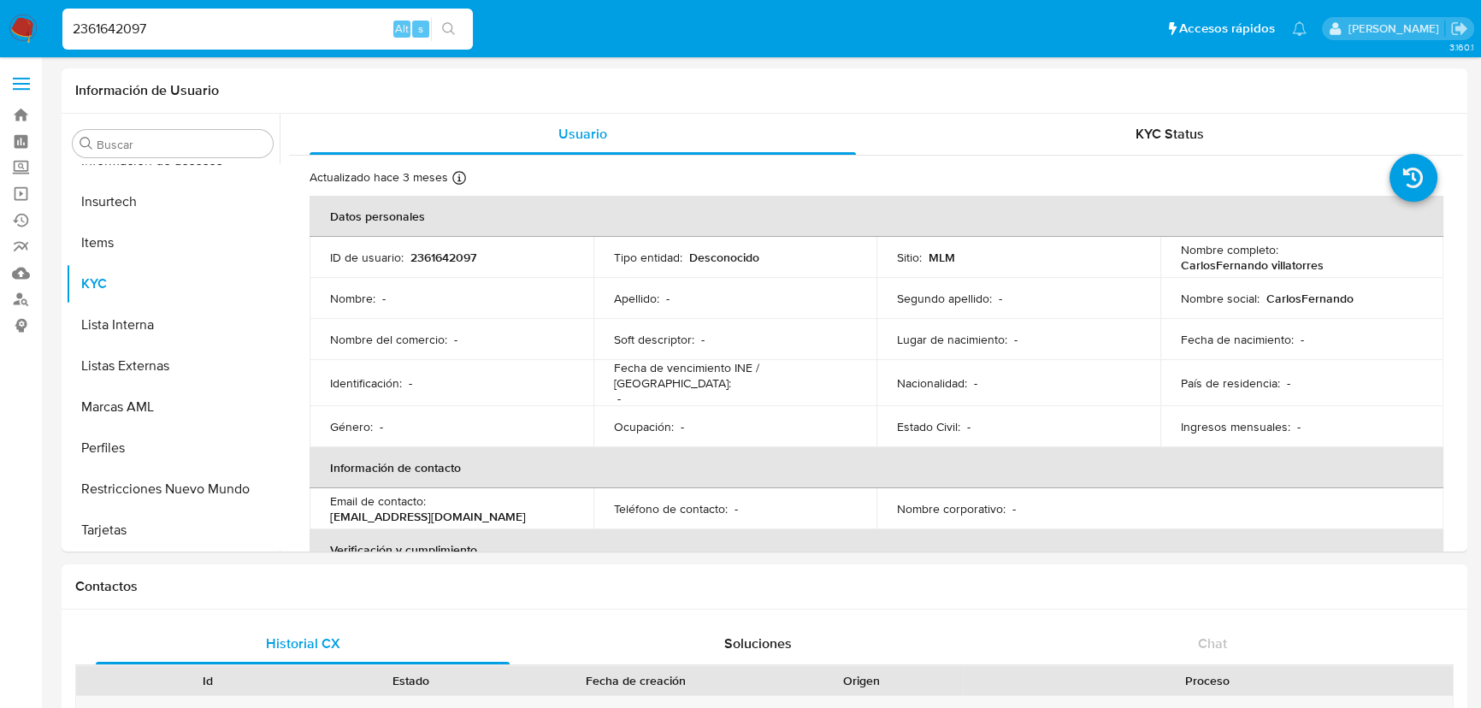
click at [235, 22] on input "2361642097" at bounding box center [267, 29] width 410 height 22
paste input "011543082"
type input "2011543082"
click at [461, 25] on button "search-icon" at bounding box center [448, 29] width 35 height 24
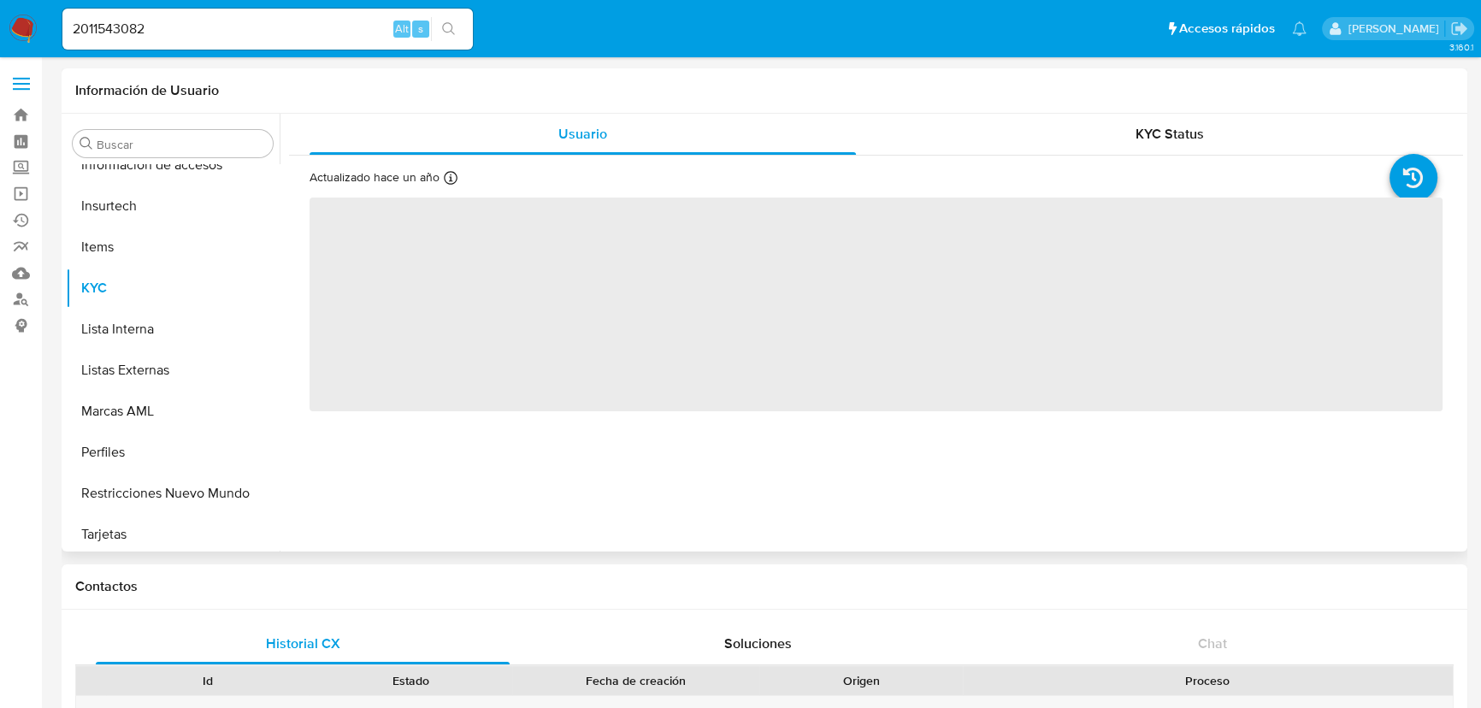
scroll to position [804, 0]
select select "10"
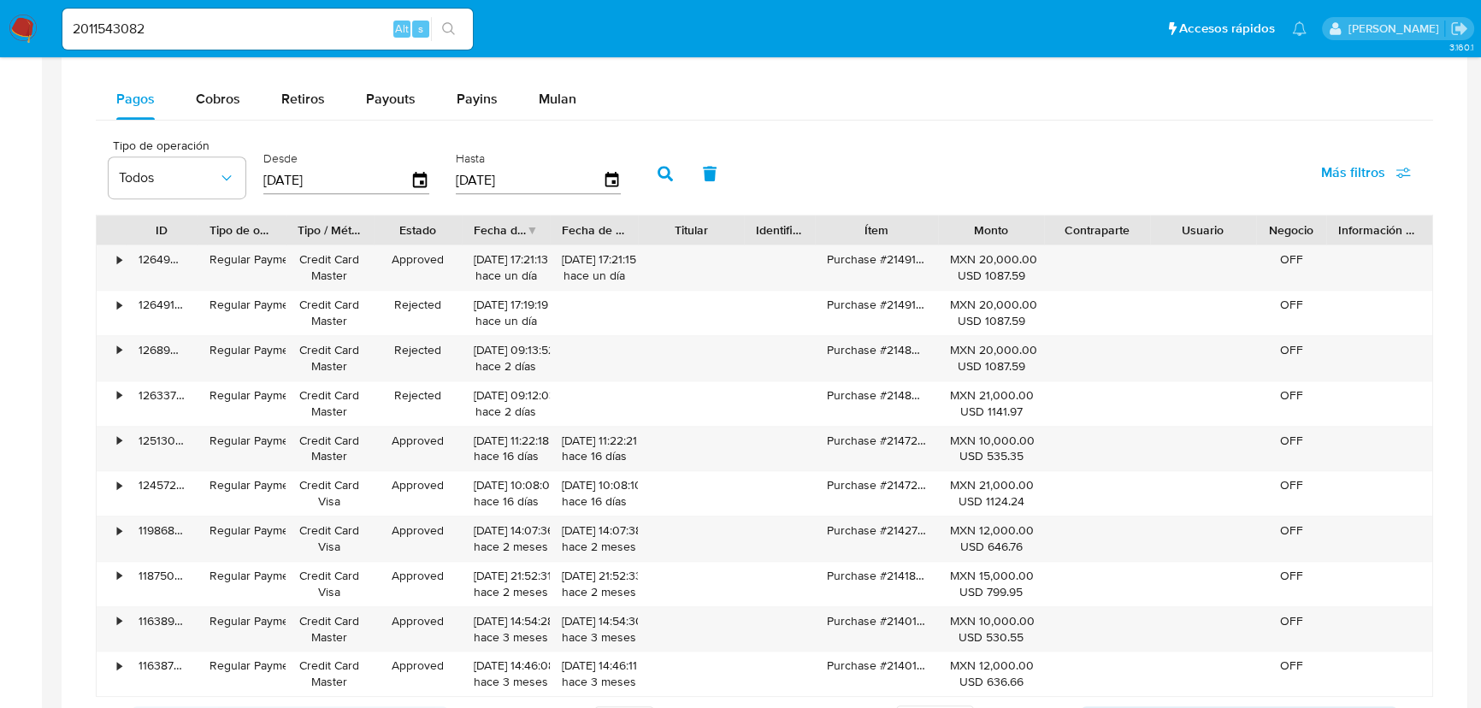
scroll to position [777, 0]
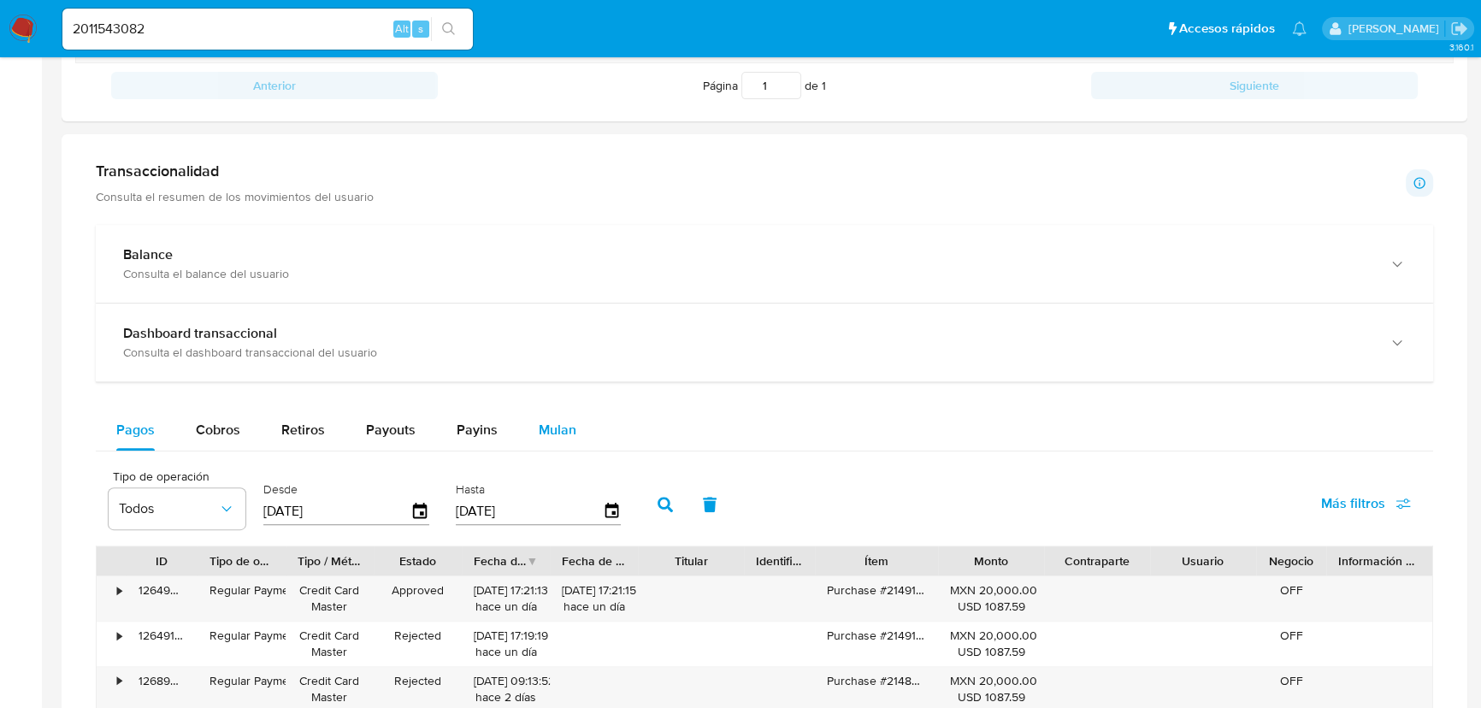
click at [544, 435] on span "Mulan" at bounding box center [558, 430] width 38 height 20
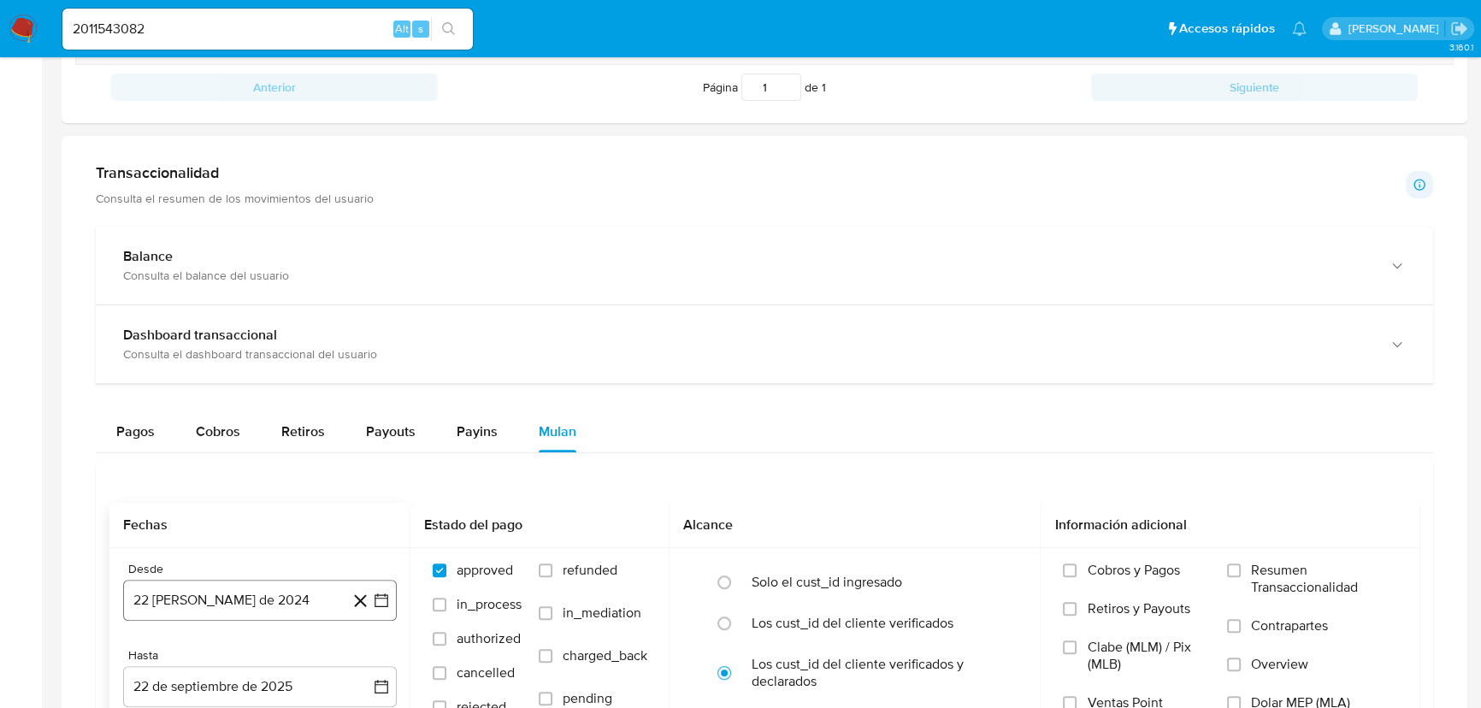
scroll to position [855, 0]
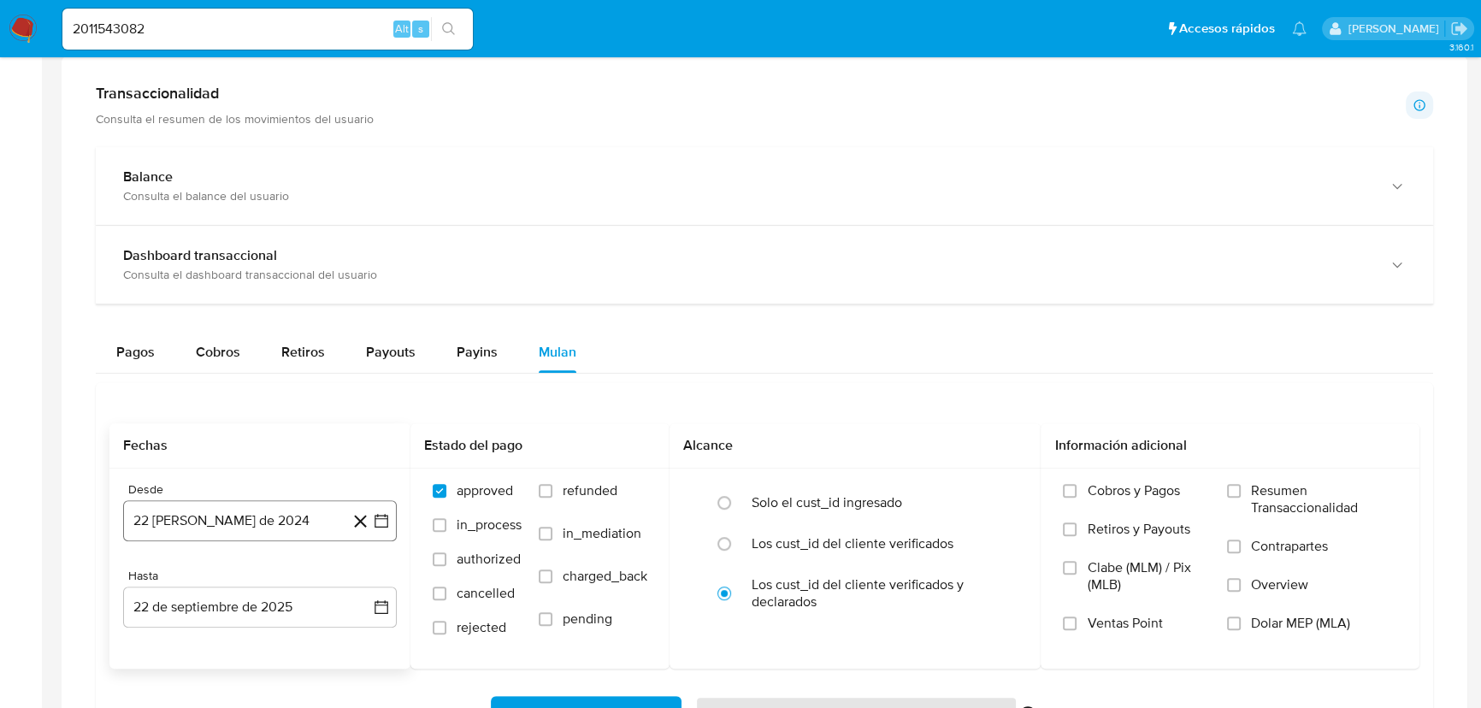
click at [391, 516] on button "22 [PERSON_NAME] de 2024" at bounding box center [260, 520] width 274 height 41
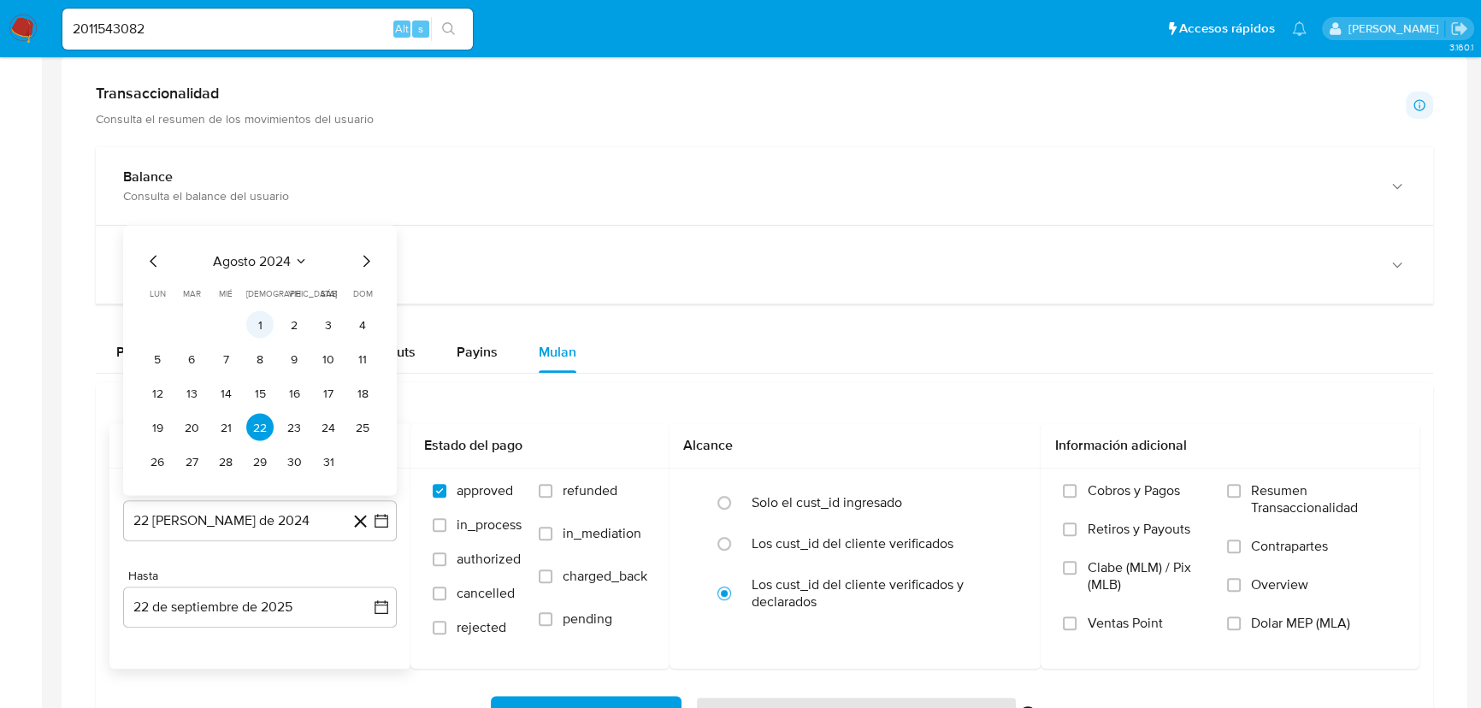
click at [260, 321] on button "1" at bounding box center [259, 324] width 27 height 27
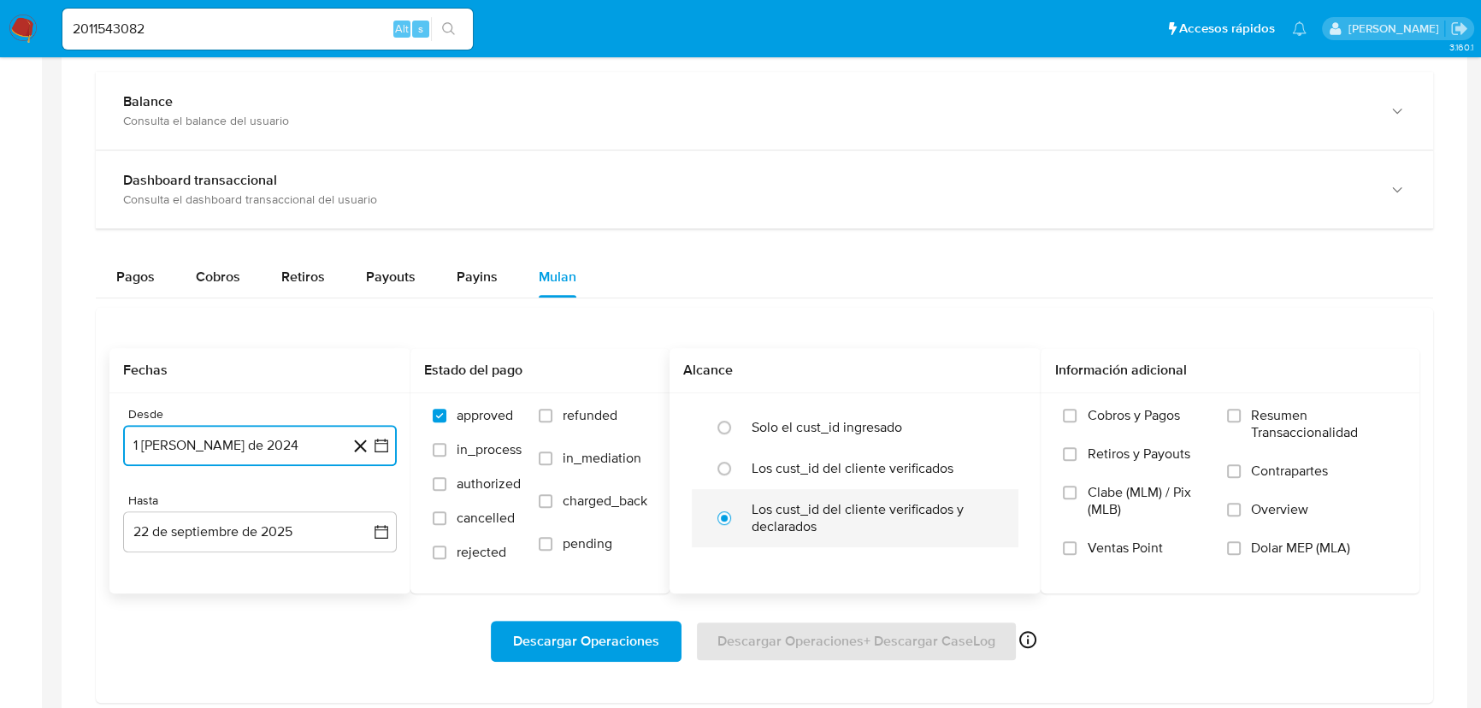
scroll to position [1010, 0]
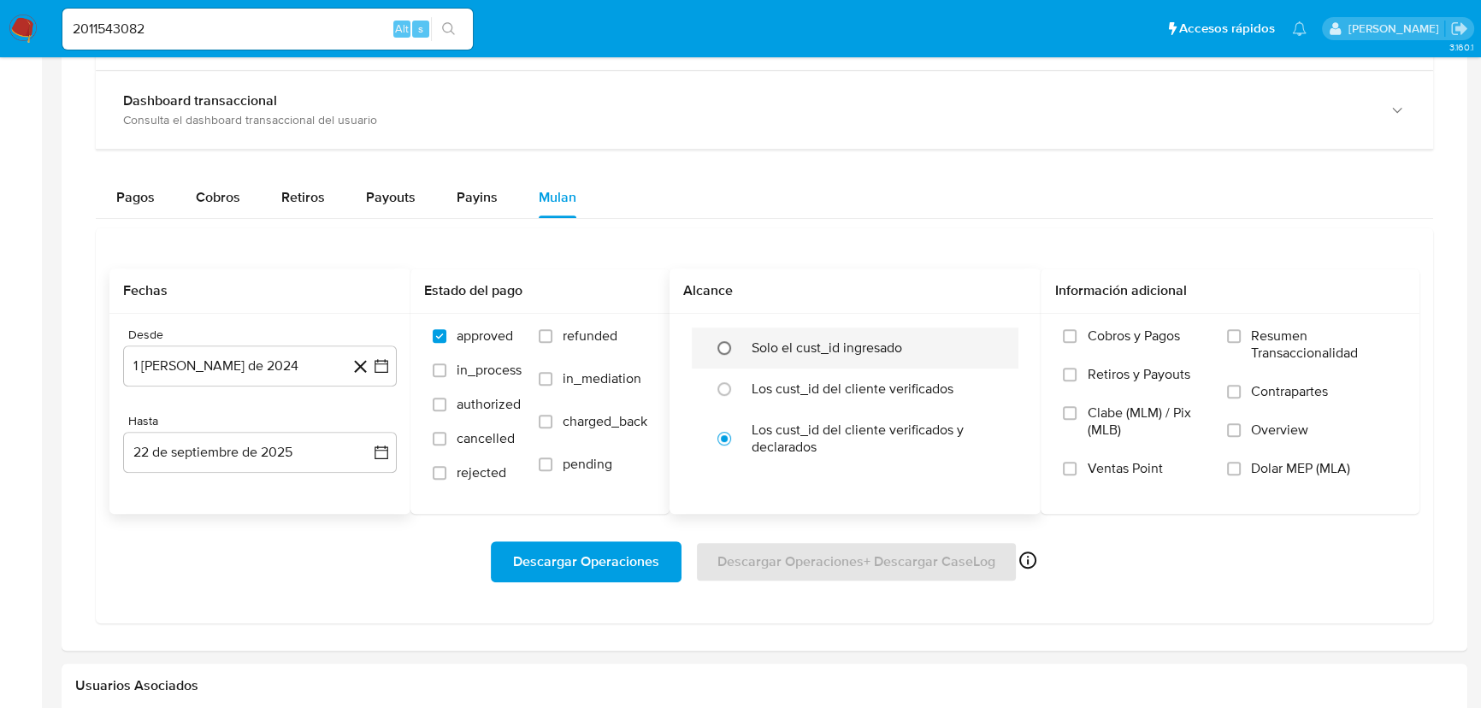
click at [728, 346] on input "radio" at bounding box center [723, 347] width 27 height 27
radio input "true"
click at [1231, 393] on input "Contrapartes" at bounding box center [1234, 392] width 14 height 14
click at [1228, 424] on input "Overview" at bounding box center [1234, 430] width 14 height 14
click at [1238, 385] on input "Contrapartes" at bounding box center [1234, 392] width 14 height 14
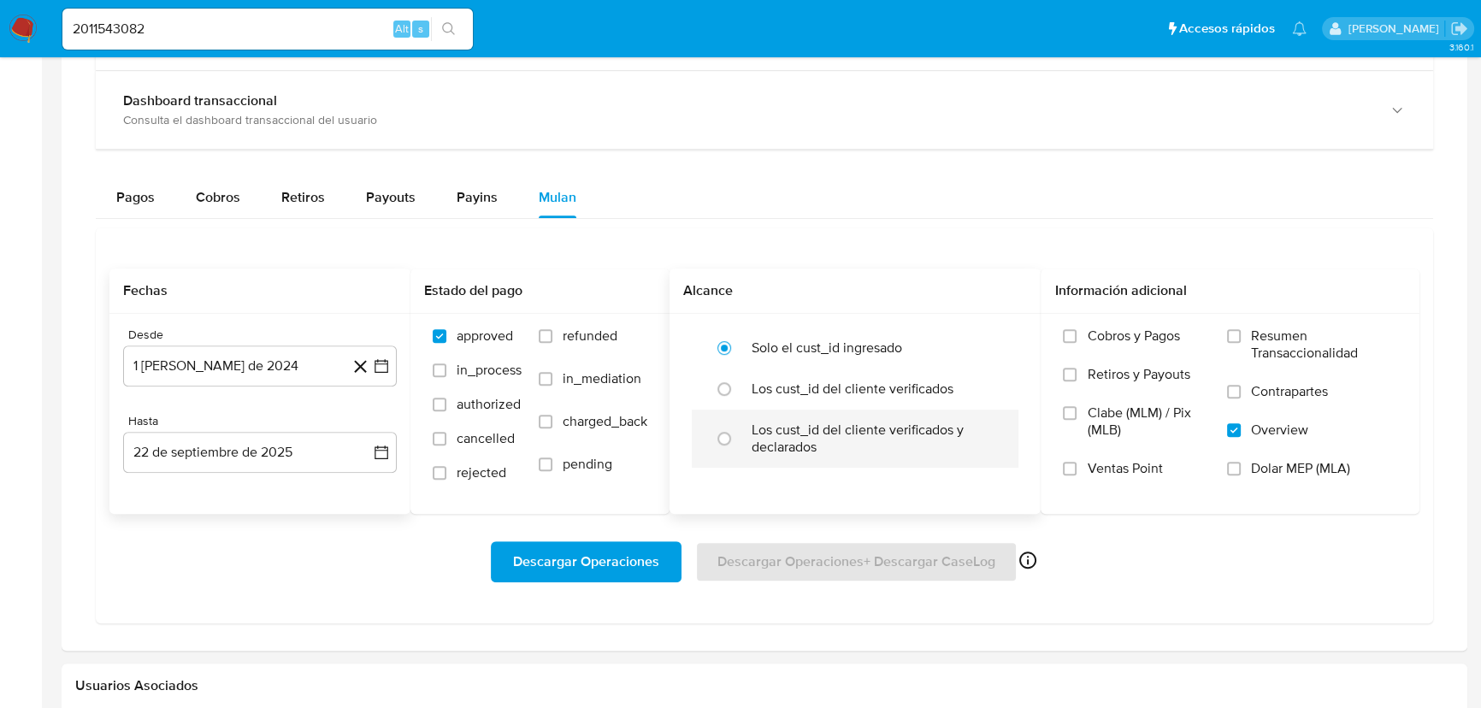
drag, startPoint x: 1229, startPoint y: 337, endPoint x: 935, endPoint y: 415, distance: 304.4
click at [1229, 336] on input "Resumen Transaccionalidad" at bounding box center [1234, 336] width 14 height 14
click at [446, 469] on label "rejected" at bounding box center [477, 481] width 89 height 34
click at [446, 469] on input "rejected" at bounding box center [440, 473] width 14 height 14
checkbox input "true"
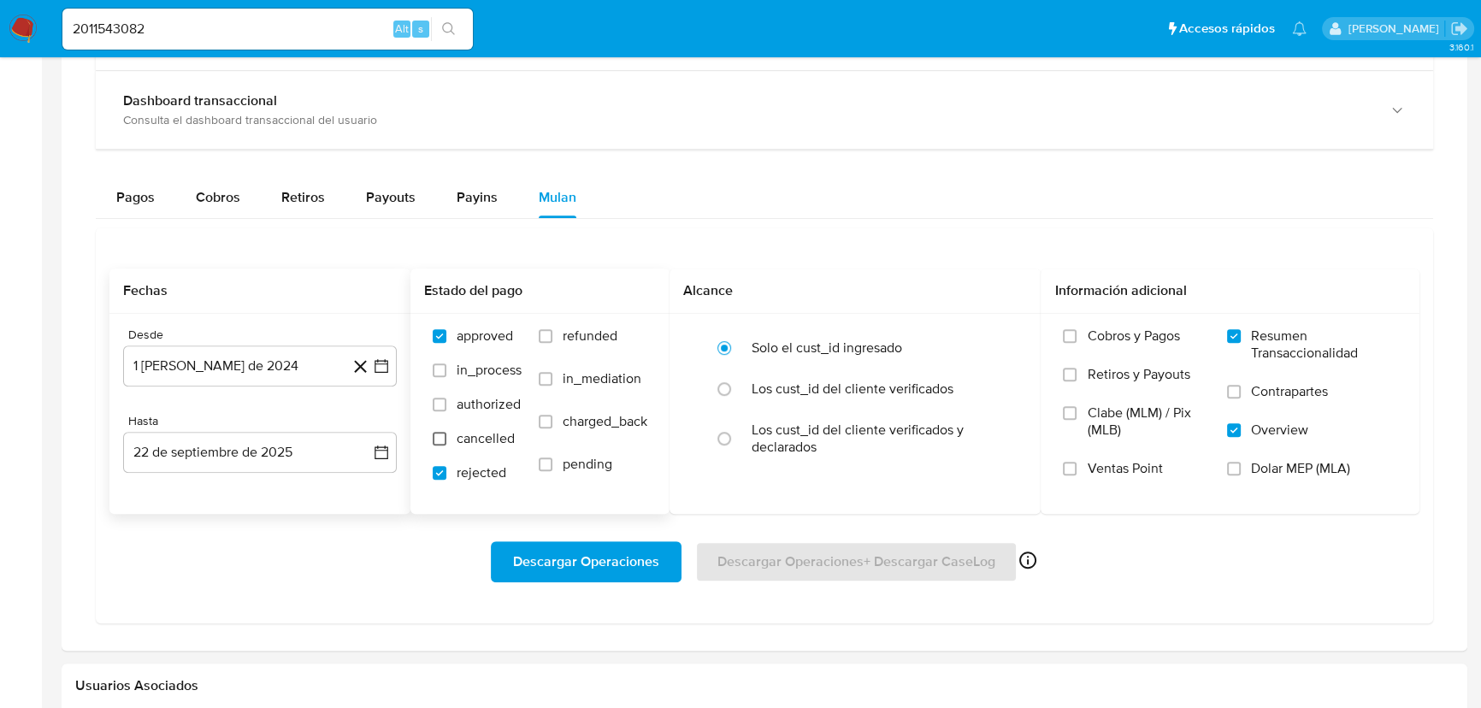
click at [439, 433] on input "cancelled" at bounding box center [440, 439] width 14 height 14
checkbox input "true"
click at [441, 373] on input "in_process" at bounding box center [440, 370] width 14 height 14
checkbox input "true"
click at [435, 398] on input "authorized" at bounding box center [440, 405] width 14 height 14
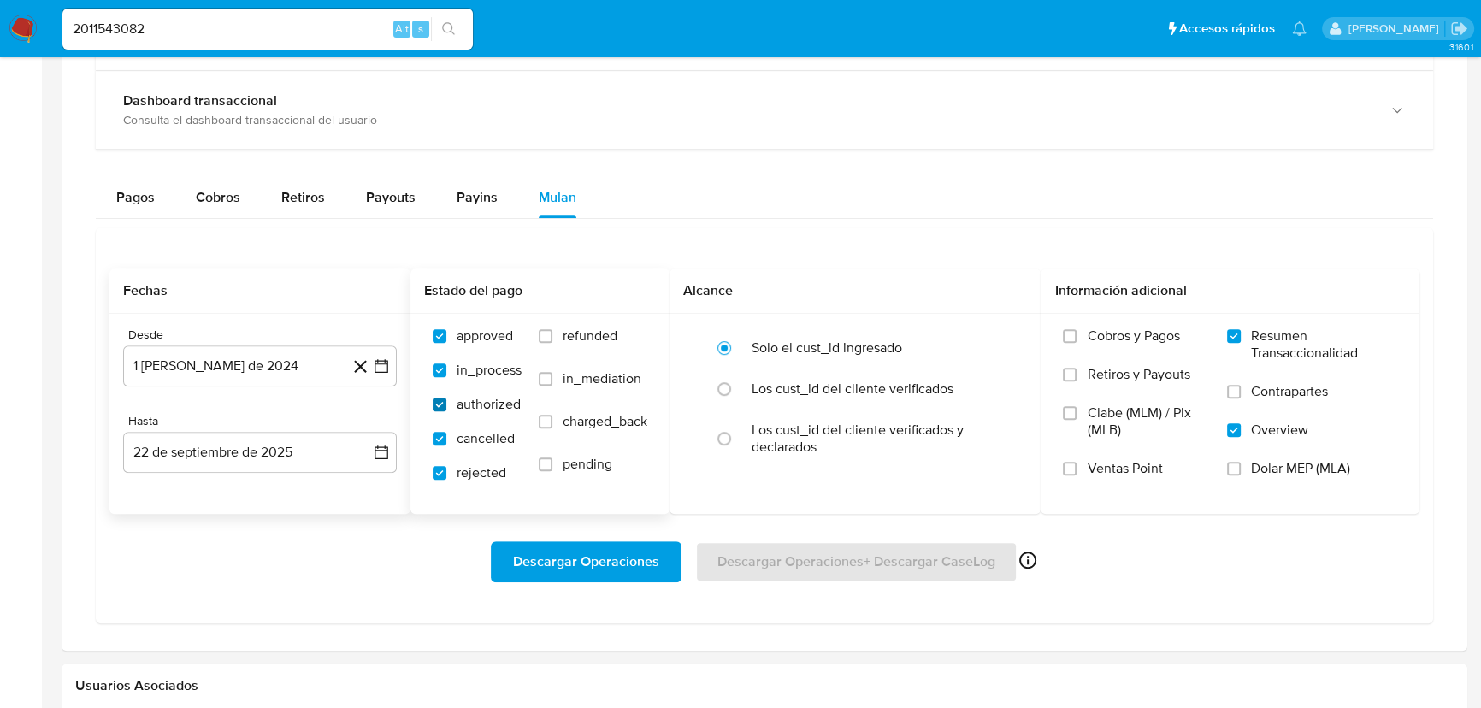
checkbox input "true"
click at [539, 334] on input "refunded" at bounding box center [546, 336] width 14 height 14
checkbox input "true"
click at [533, 386] on div "approved in_process authorized cancelled rejected refunded in_mediation charged…" at bounding box center [540, 412] width 232 height 171
click at [541, 375] on input "in_mediation" at bounding box center [546, 379] width 14 height 14
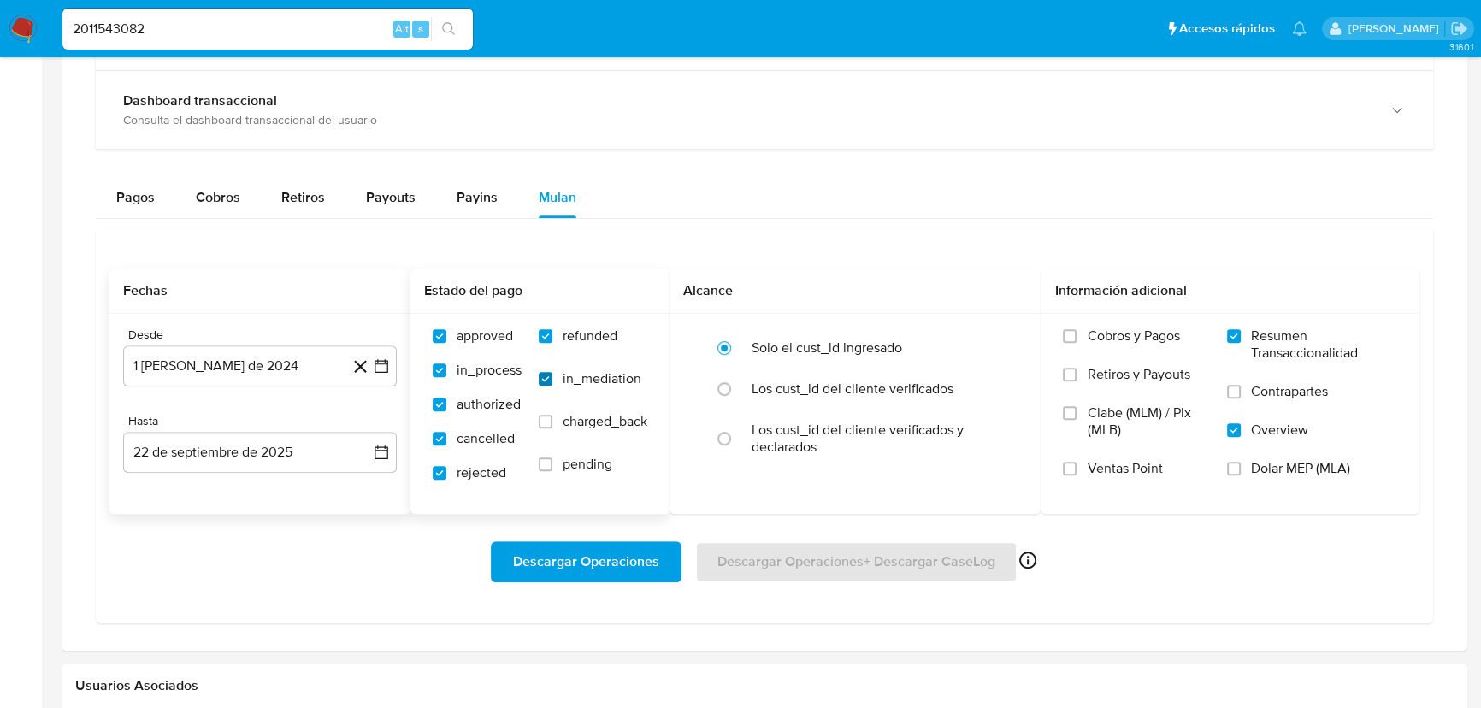
checkbox input "true"
click at [548, 432] on label "charged_back" at bounding box center [593, 434] width 109 height 43
click at [548, 428] on input "charged_back" at bounding box center [546, 422] width 14 height 14
checkbox input "true"
click at [545, 465] on input "pending" at bounding box center [546, 464] width 14 height 14
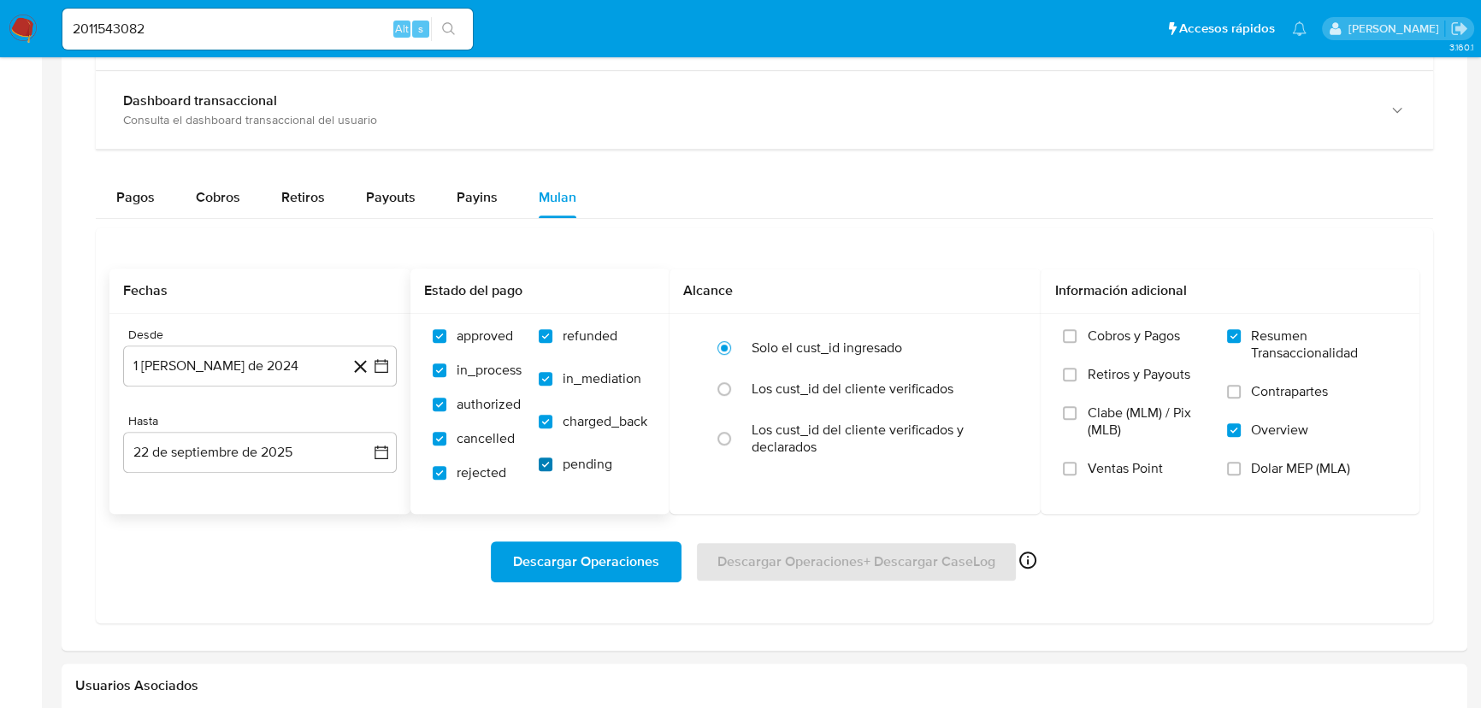
checkbox input "true"
click at [610, 592] on div "Descargar Operaciones Descargar Operaciones + Descargar CaseLog Habilitado solo…" at bounding box center [764, 562] width 1310 height 96
click at [613, 556] on span "Descargar Operaciones" at bounding box center [586, 562] width 146 height 38
